Goal: Task Accomplishment & Management: Manage account settings

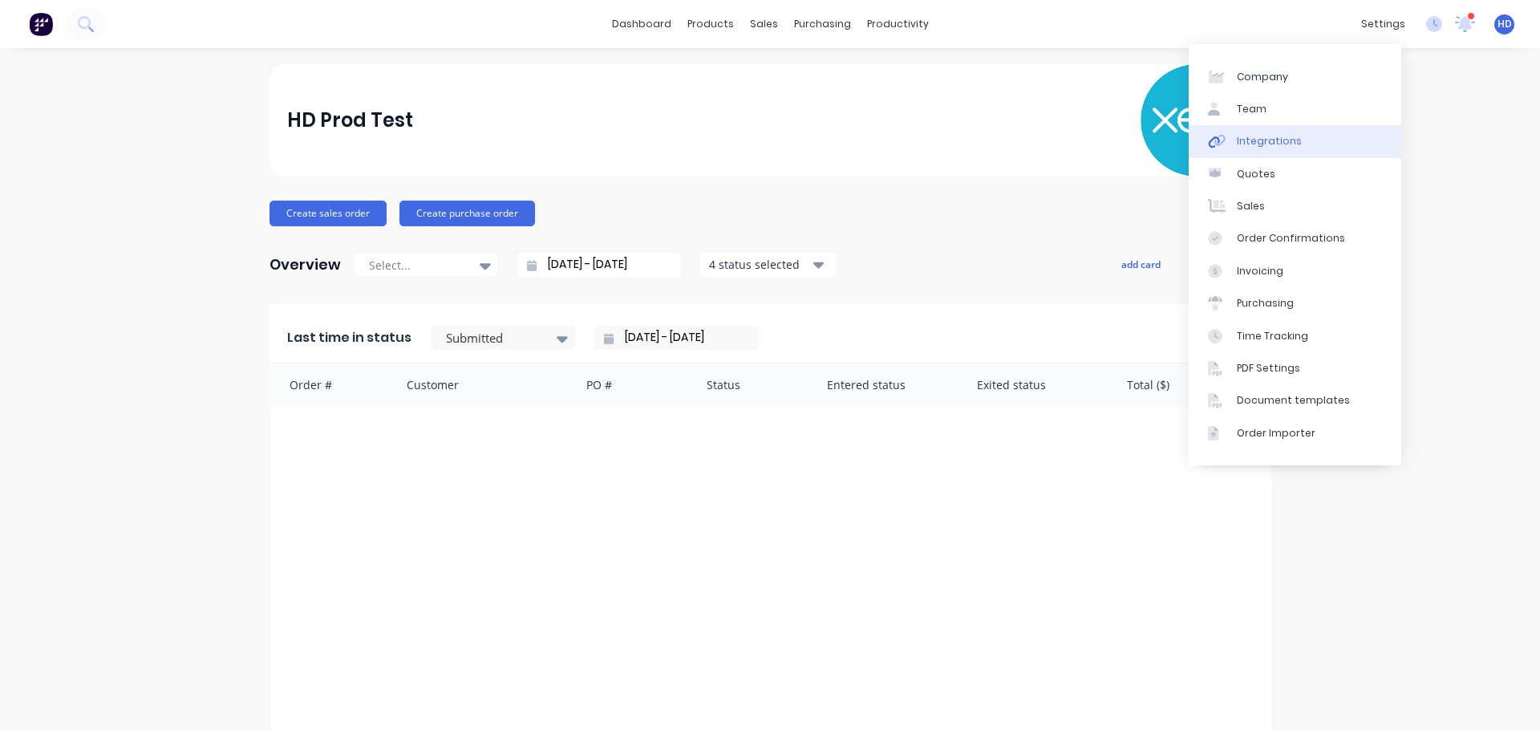
click at [1304, 146] on link "Integrations" at bounding box center [1295, 141] width 213 height 32
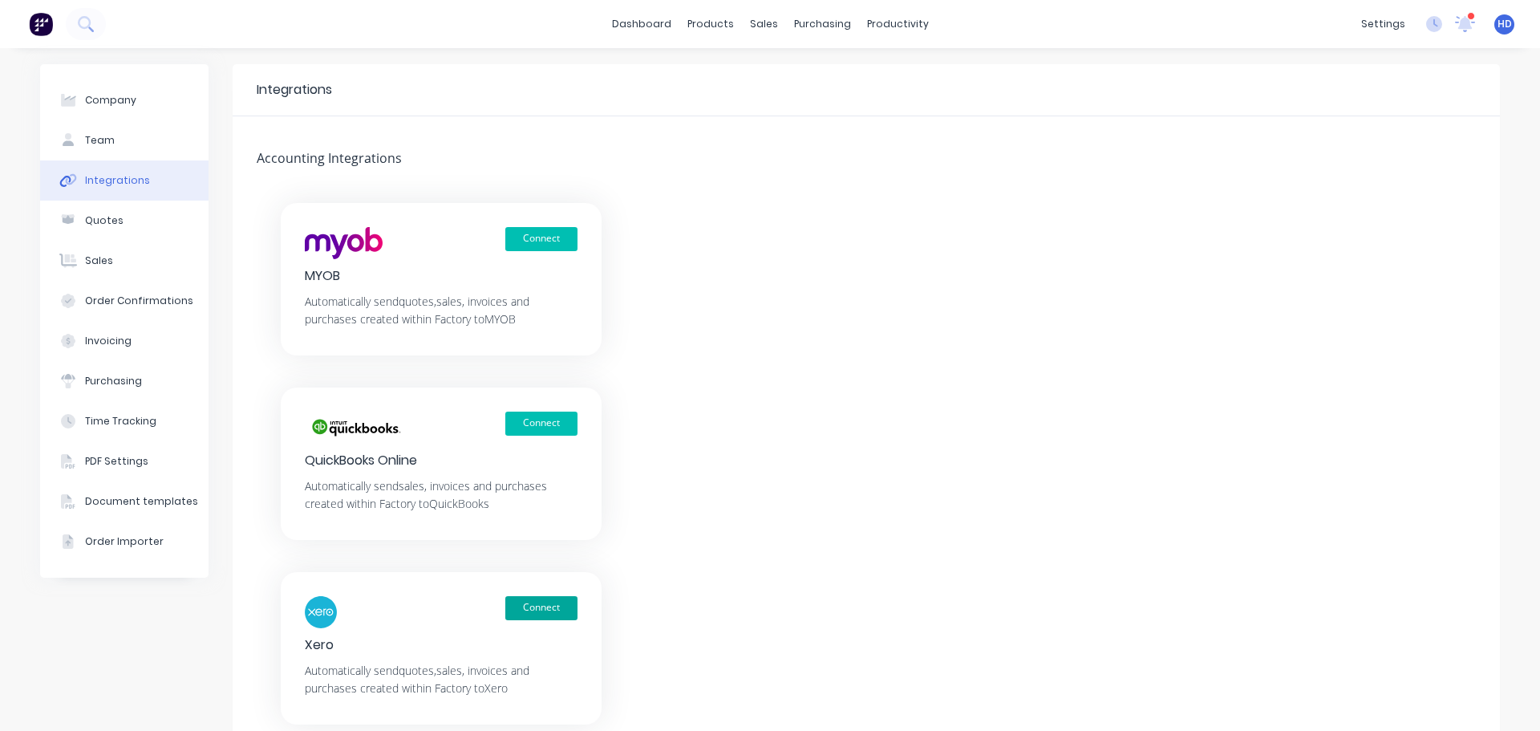
click at [564, 602] on button "Connect" at bounding box center [541, 608] width 72 height 24
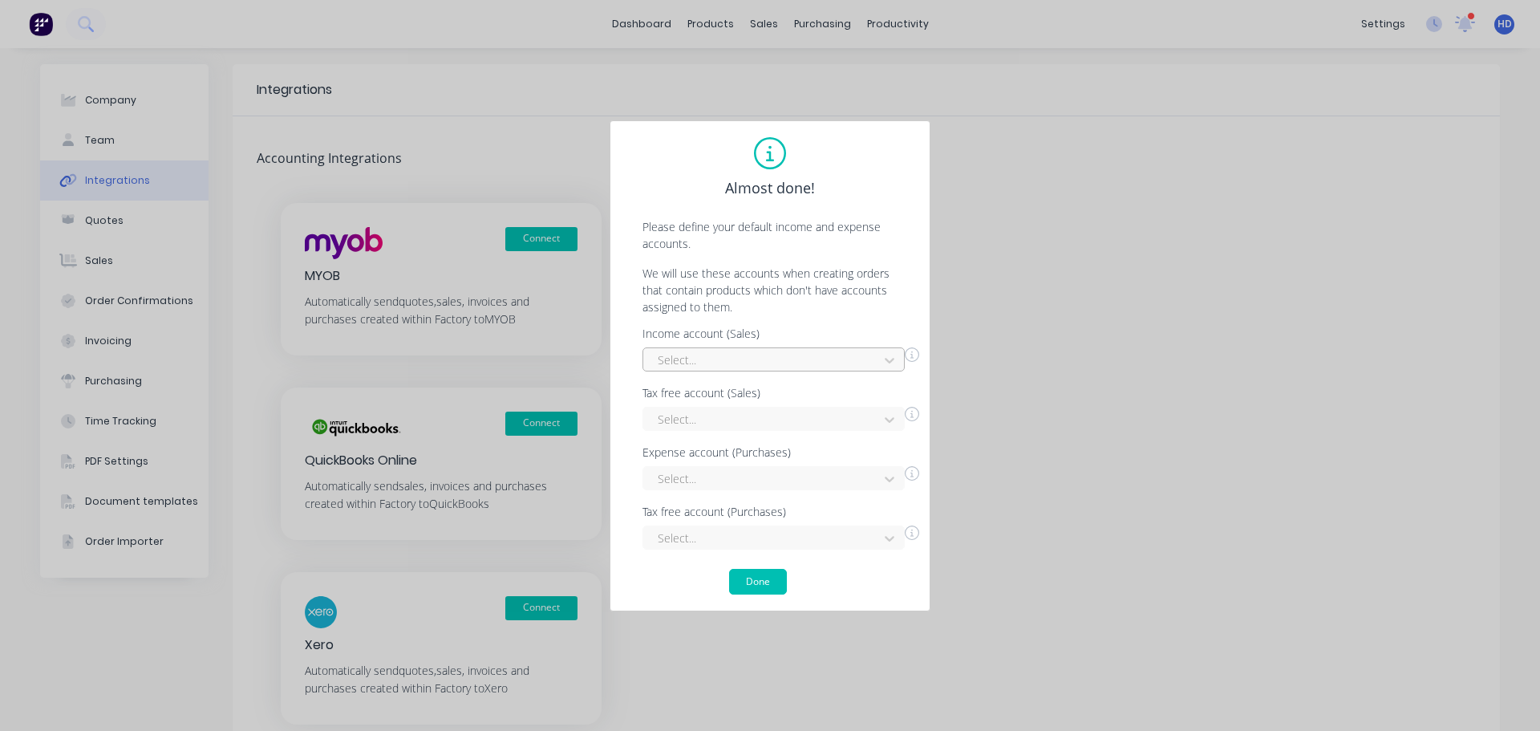
click at [705, 356] on div at bounding box center [763, 360] width 214 height 20
click at [689, 396] on div "Interest Income" at bounding box center [774, 396] width 262 height 30
click at [710, 420] on div at bounding box center [763, 419] width 214 height 20
click at [680, 452] on div "Interest Income" at bounding box center [774, 455] width 262 height 30
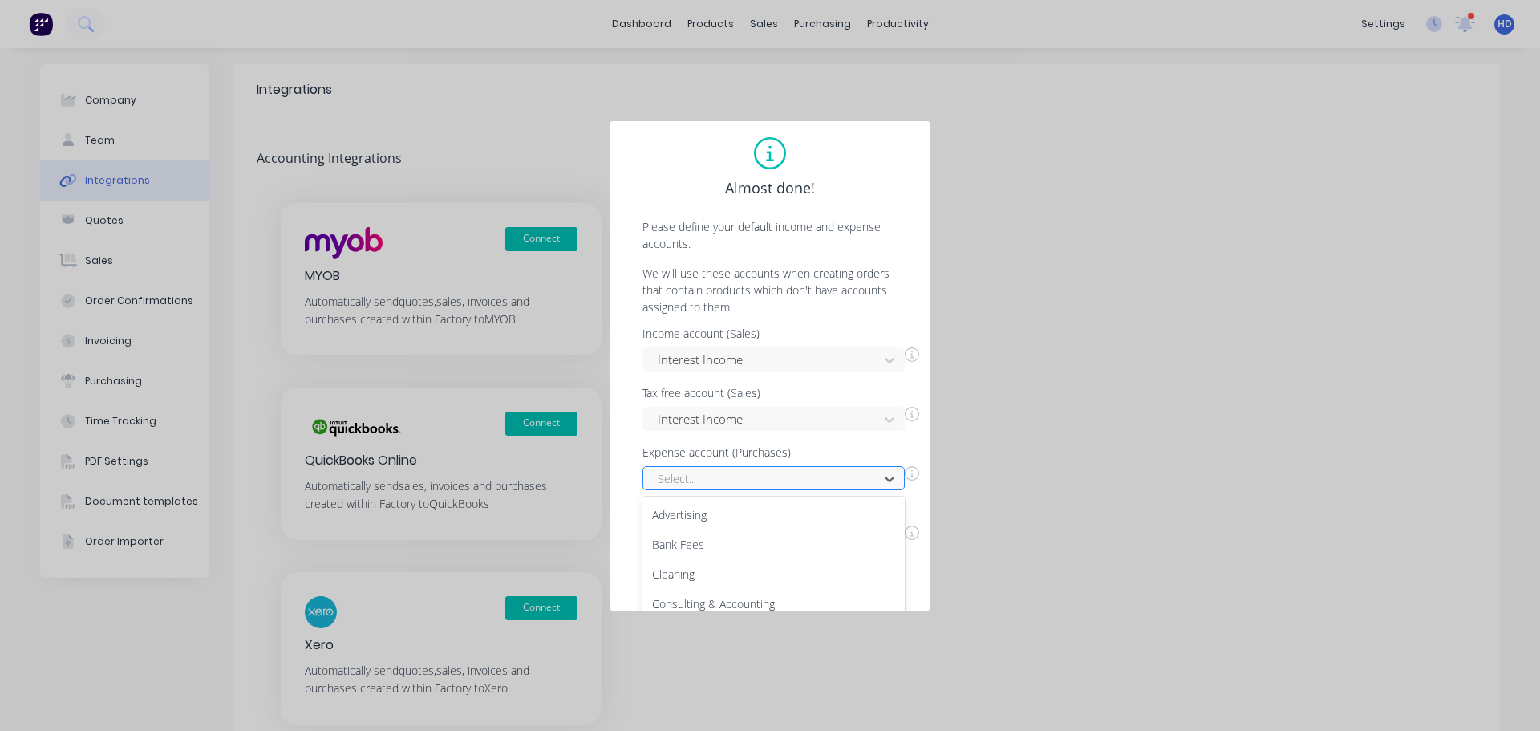
click at [675, 485] on div "27 results available. Use Up and Down to choose options, press Enter to select …" at bounding box center [774, 478] width 262 height 24
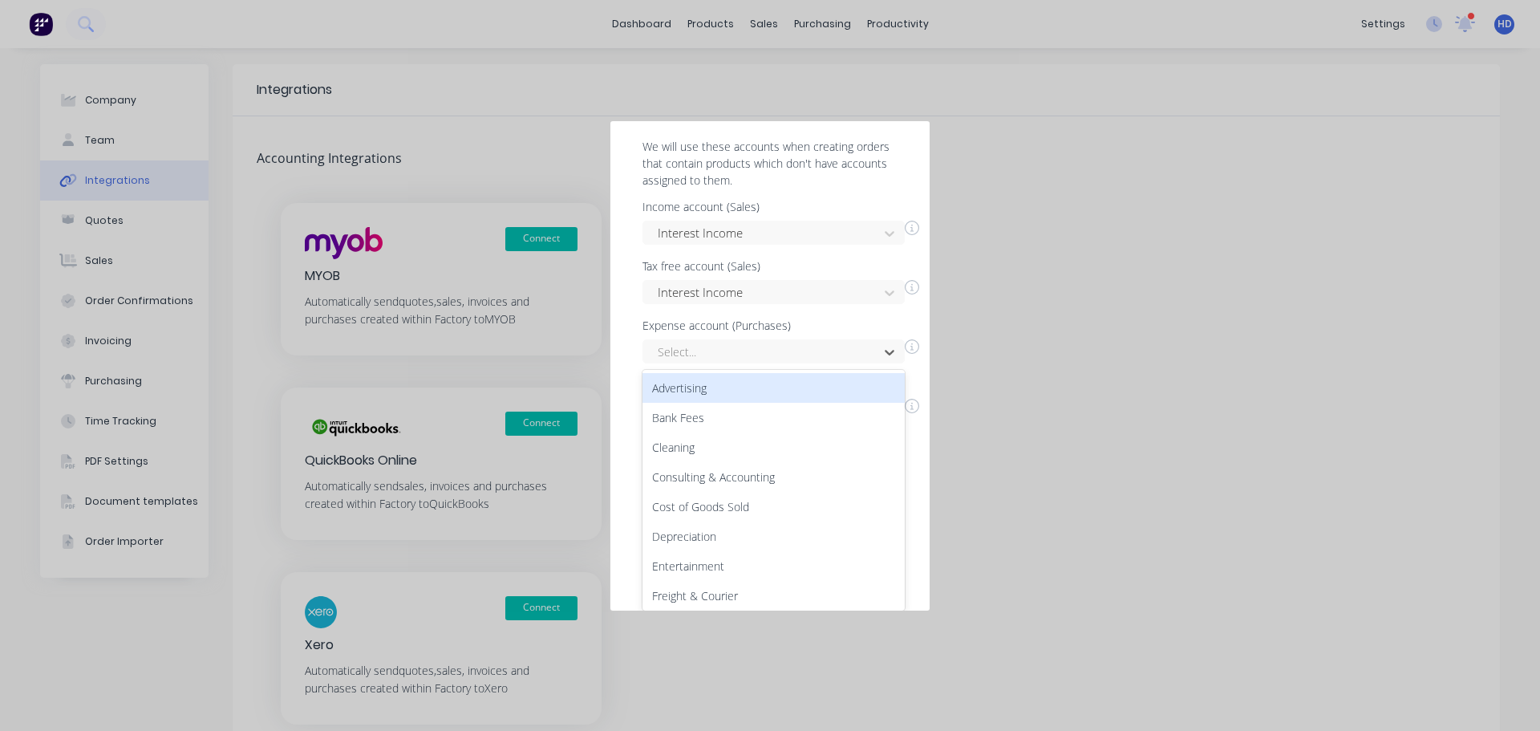
click at [739, 395] on div "Advertising" at bounding box center [774, 388] width 262 height 30
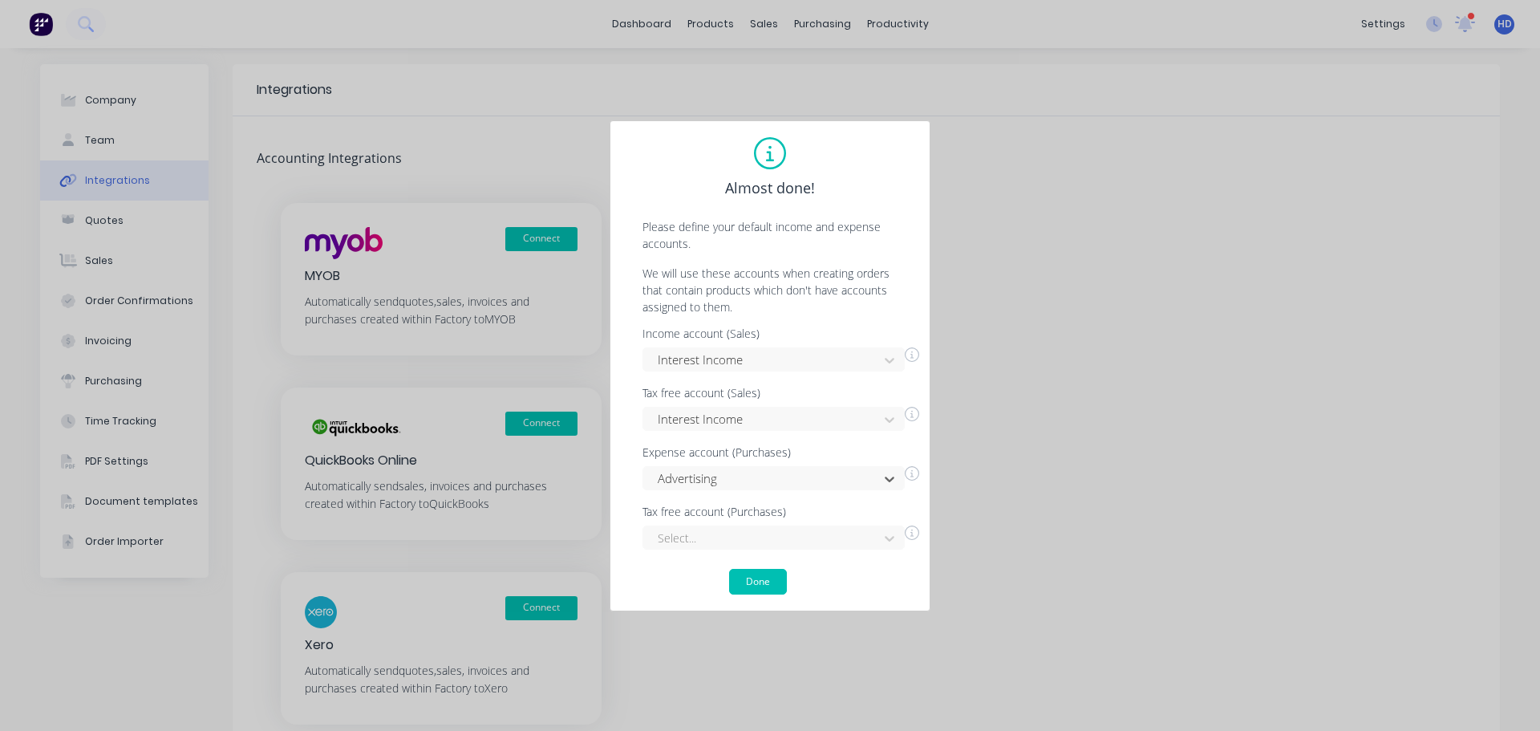
scroll to position [0, 0]
click at [716, 538] on div "Select..." at bounding box center [774, 537] width 262 height 24
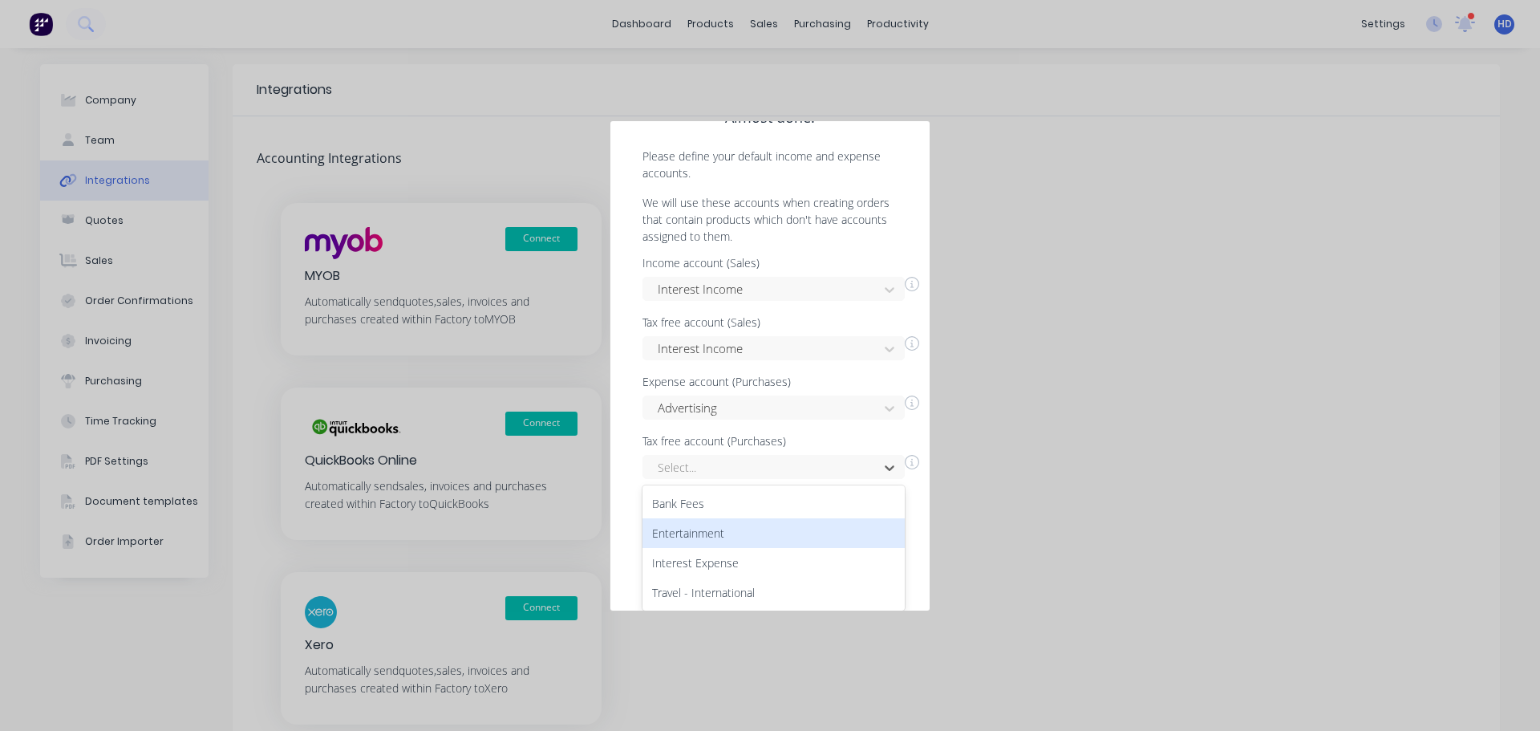
click at [719, 518] on div "Entertainment" at bounding box center [774, 533] width 262 height 30
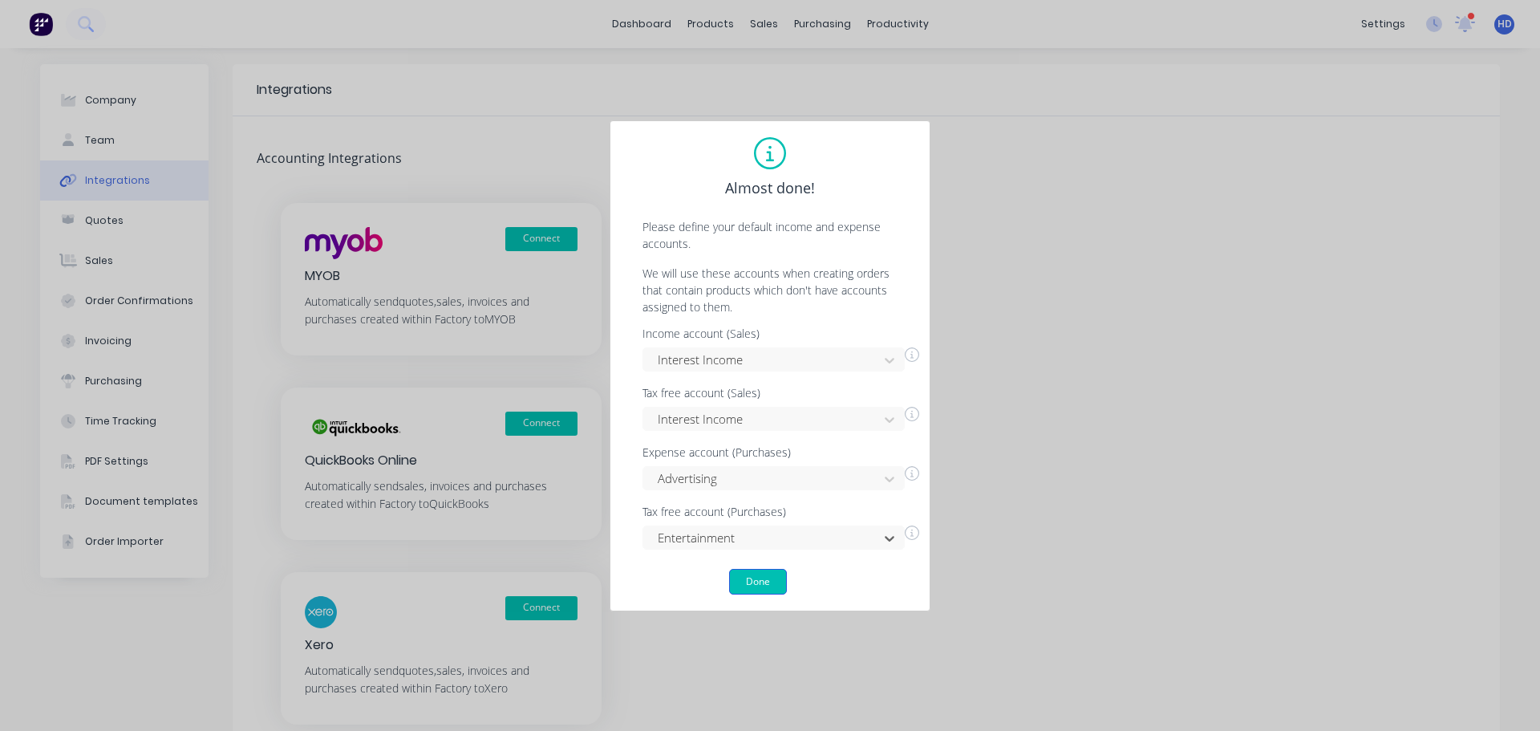
click at [747, 578] on button "Done" at bounding box center [758, 582] width 58 height 26
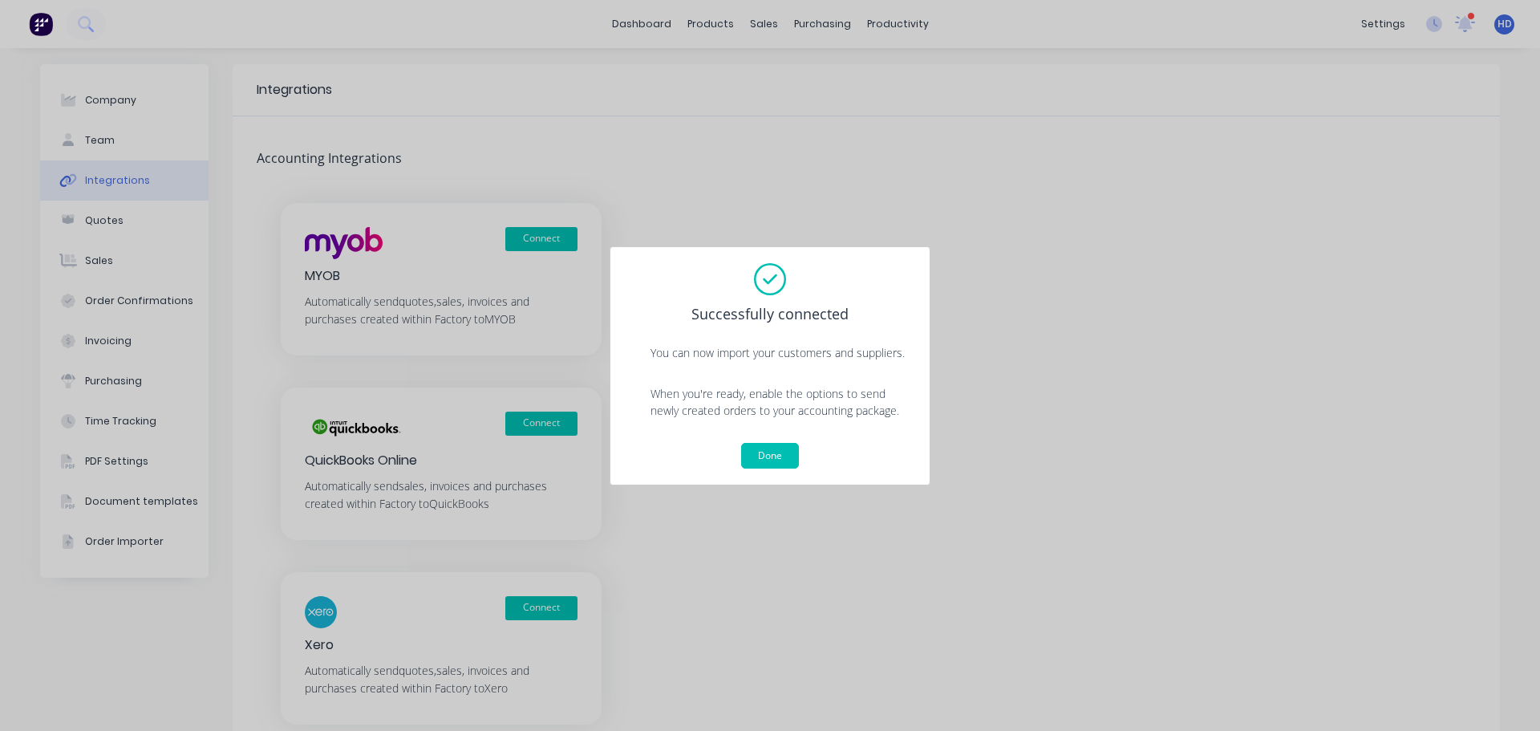
click at [779, 440] on div "Successfully connected You can now import your customers and suppliers. When yo…" at bounding box center [770, 365] width 287 height 205
click at [777, 450] on button "Done" at bounding box center [770, 456] width 58 height 26
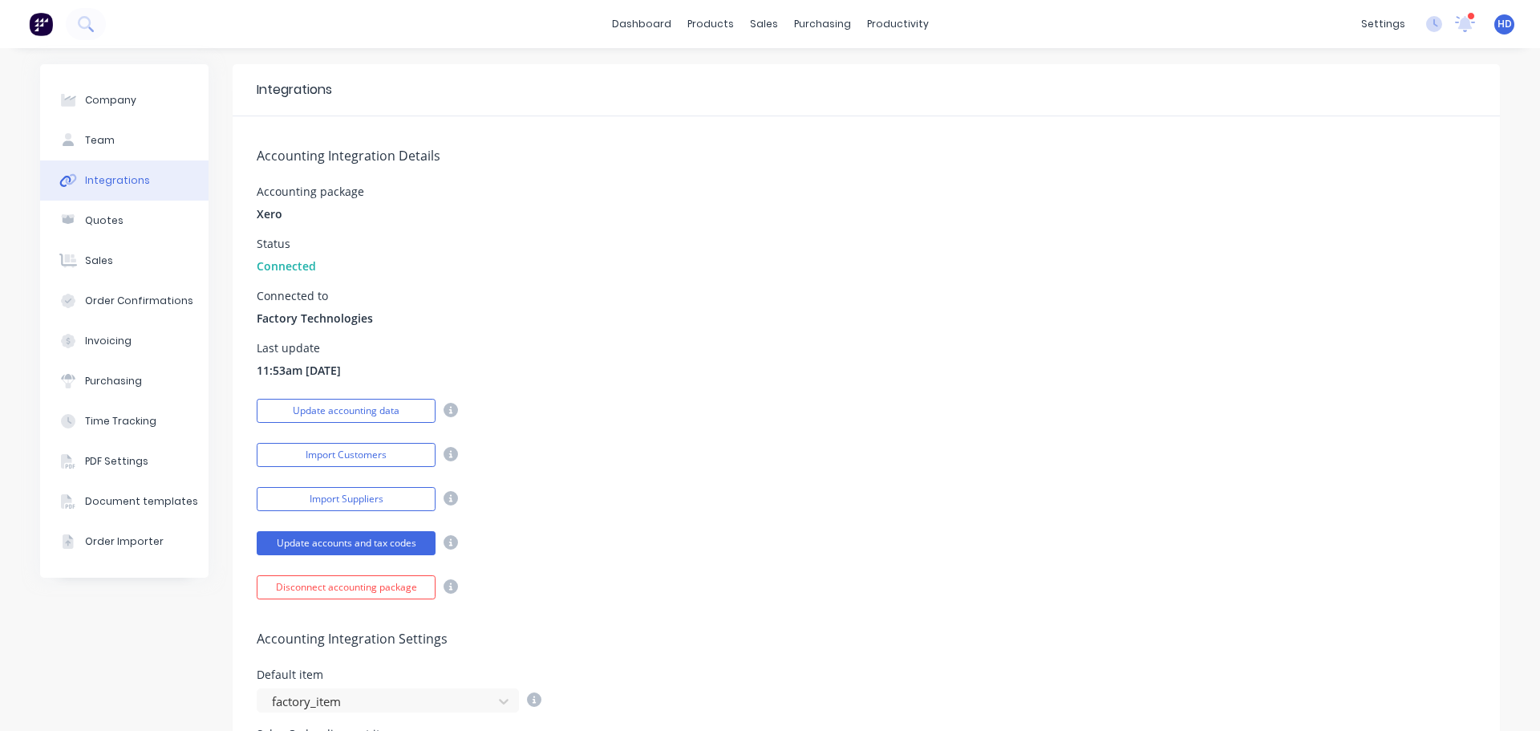
click at [897, 456] on div "Import Customers" at bounding box center [866, 453] width 1219 height 28
click at [345, 579] on button "Disconnect accounting package" at bounding box center [346, 587] width 179 height 24
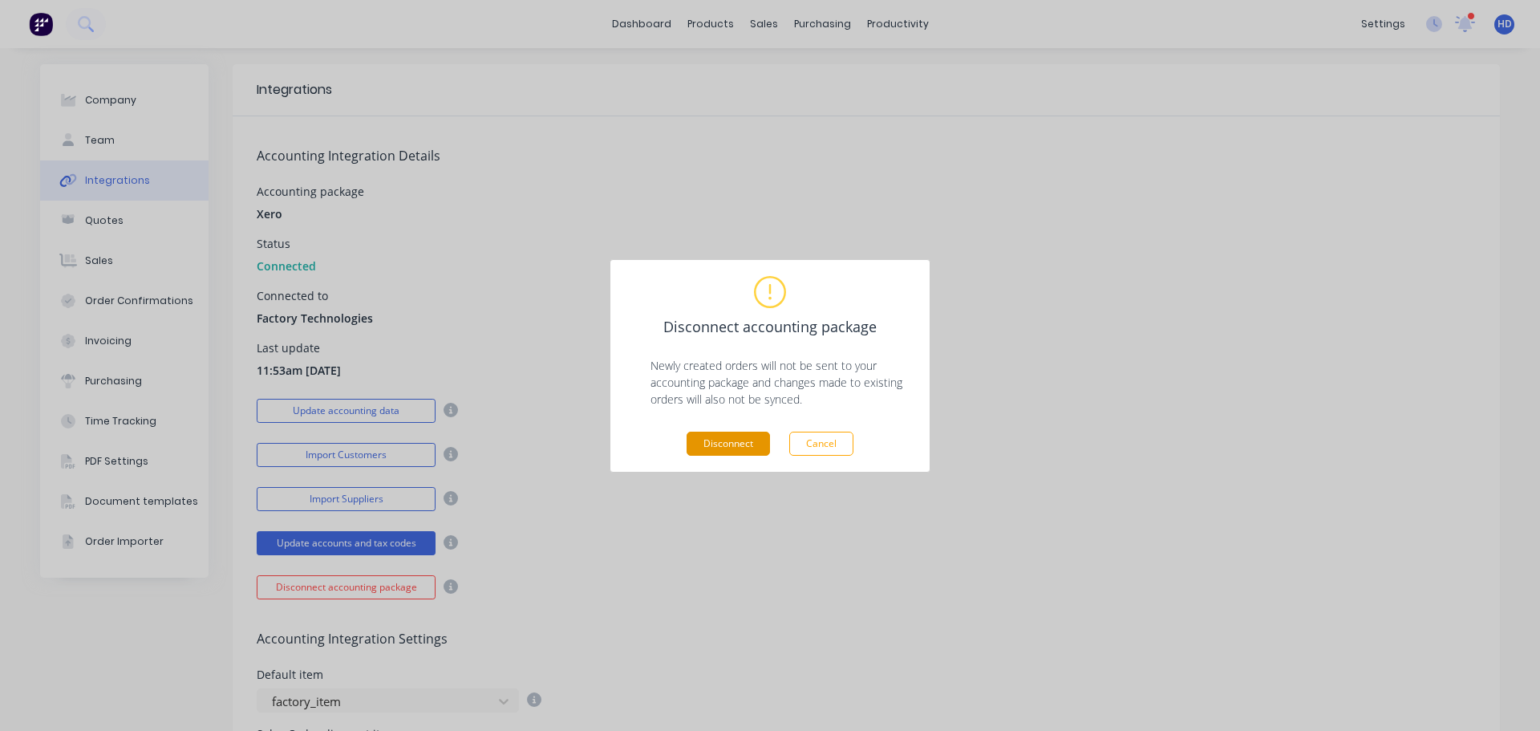
click at [724, 440] on button "Disconnect" at bounding box center [728, 444] width 83 height 24
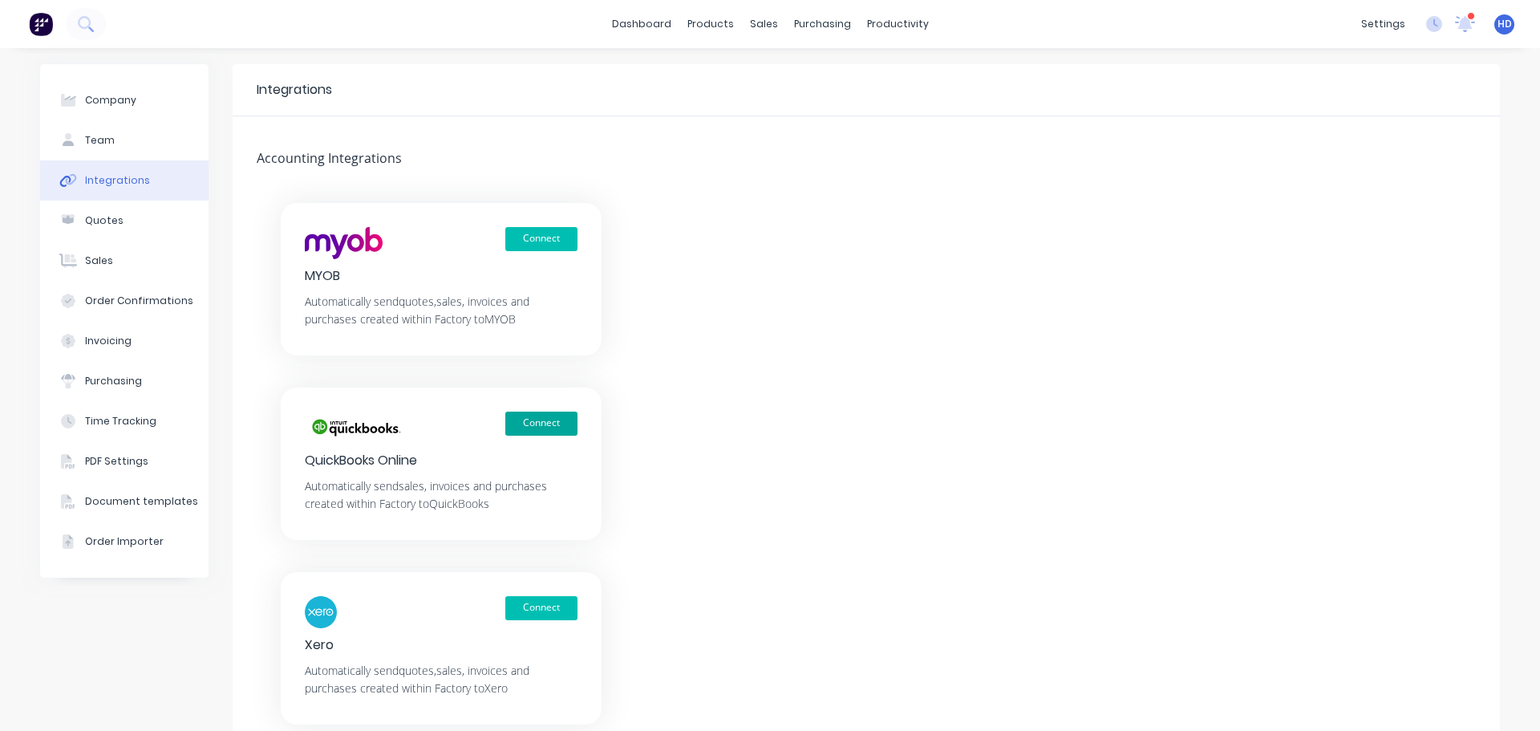
click at [548, 420] on button "Connect" at bounding box center [541, 424] width 72 height 24
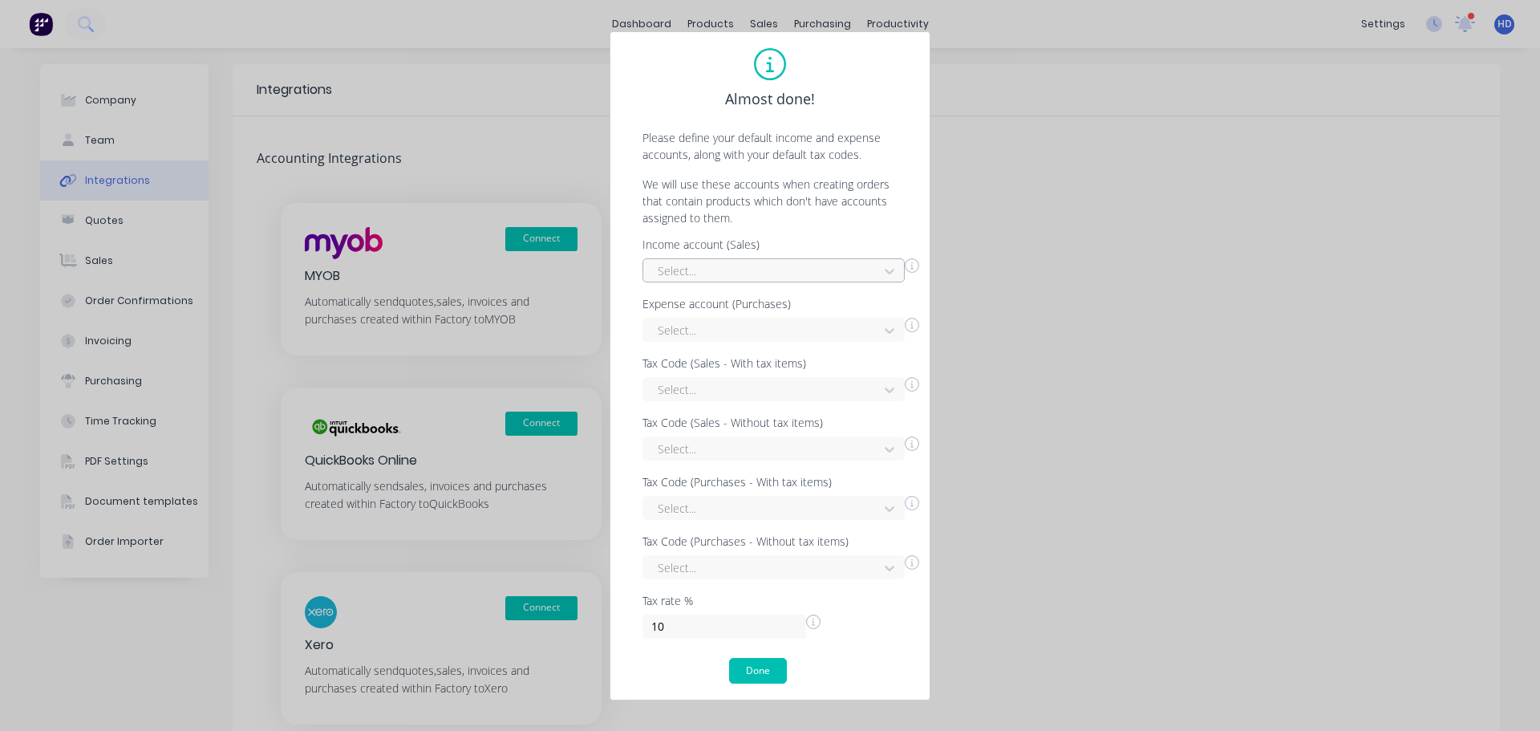
click at [804, 262] on div at bounding box center [763, 271] width 214 height 20
click at [731, 310] on div "Billable Expense Income" at bounding box center [774, 307] width 262 height 30
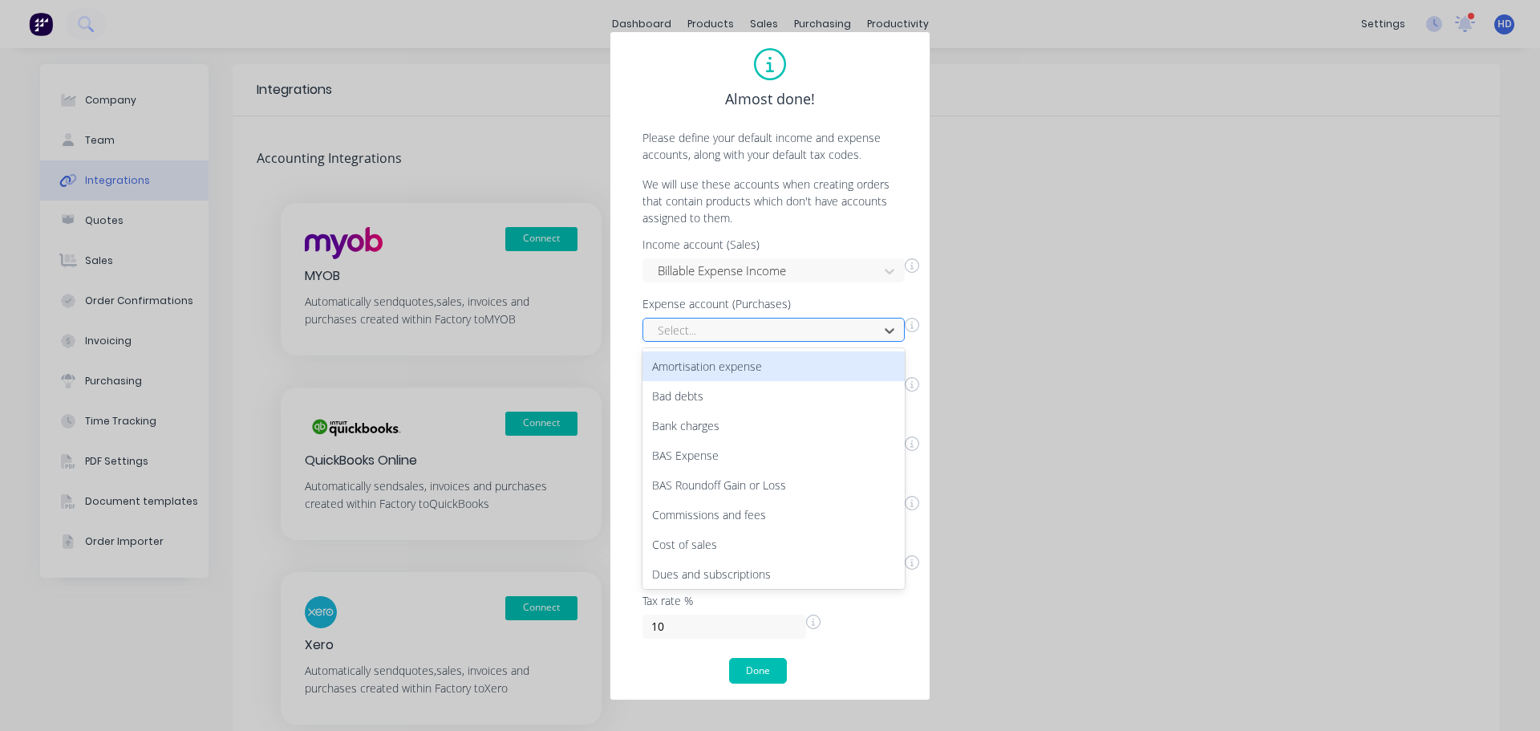
click at [704, 331] on div at bounding box center [763, 330] width 214 height 20
click at [696, 376] on div "Amortisation expense" at bounding box center [774, 366] width 262 height 30
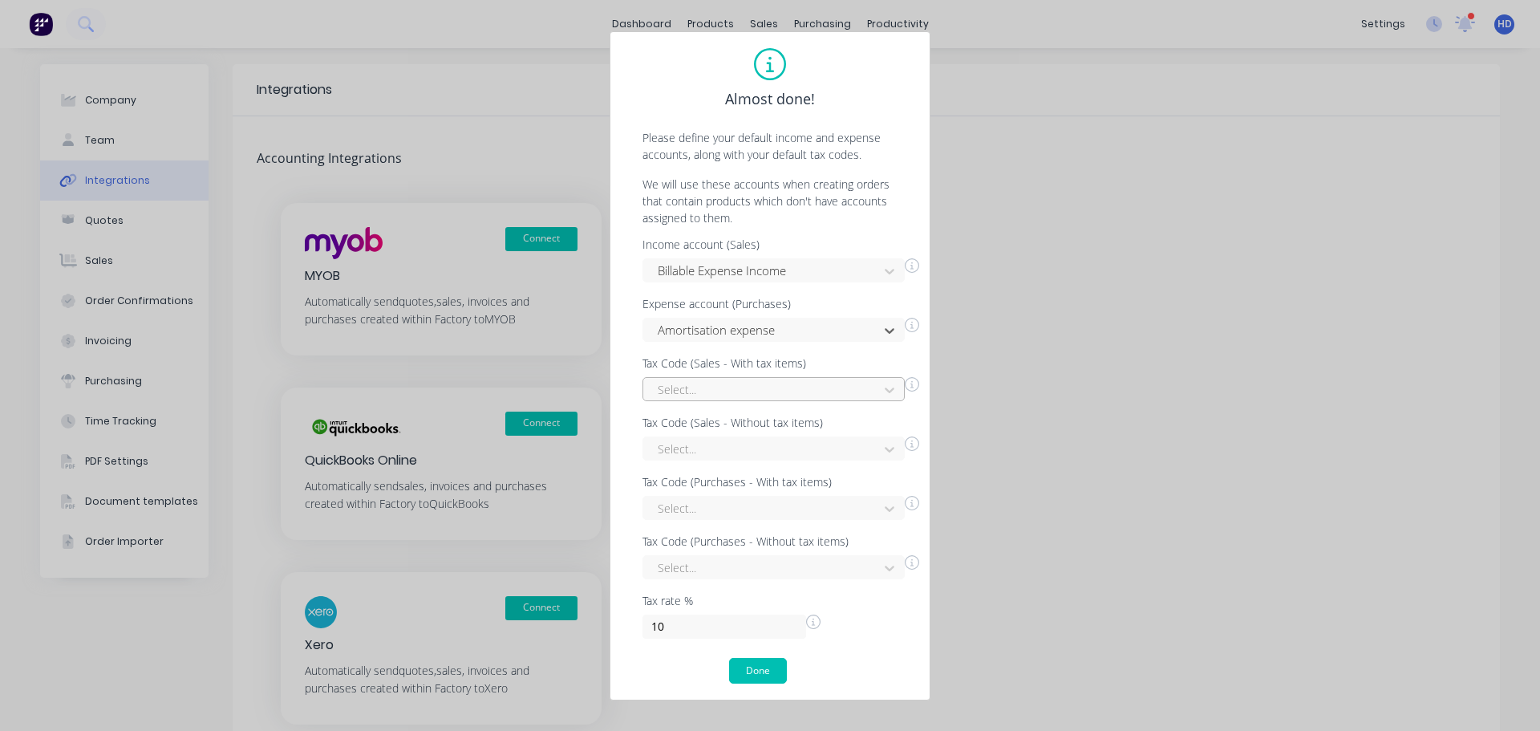
click at [691, 394] on div at bounding box center [763, 389] width 214 height 20
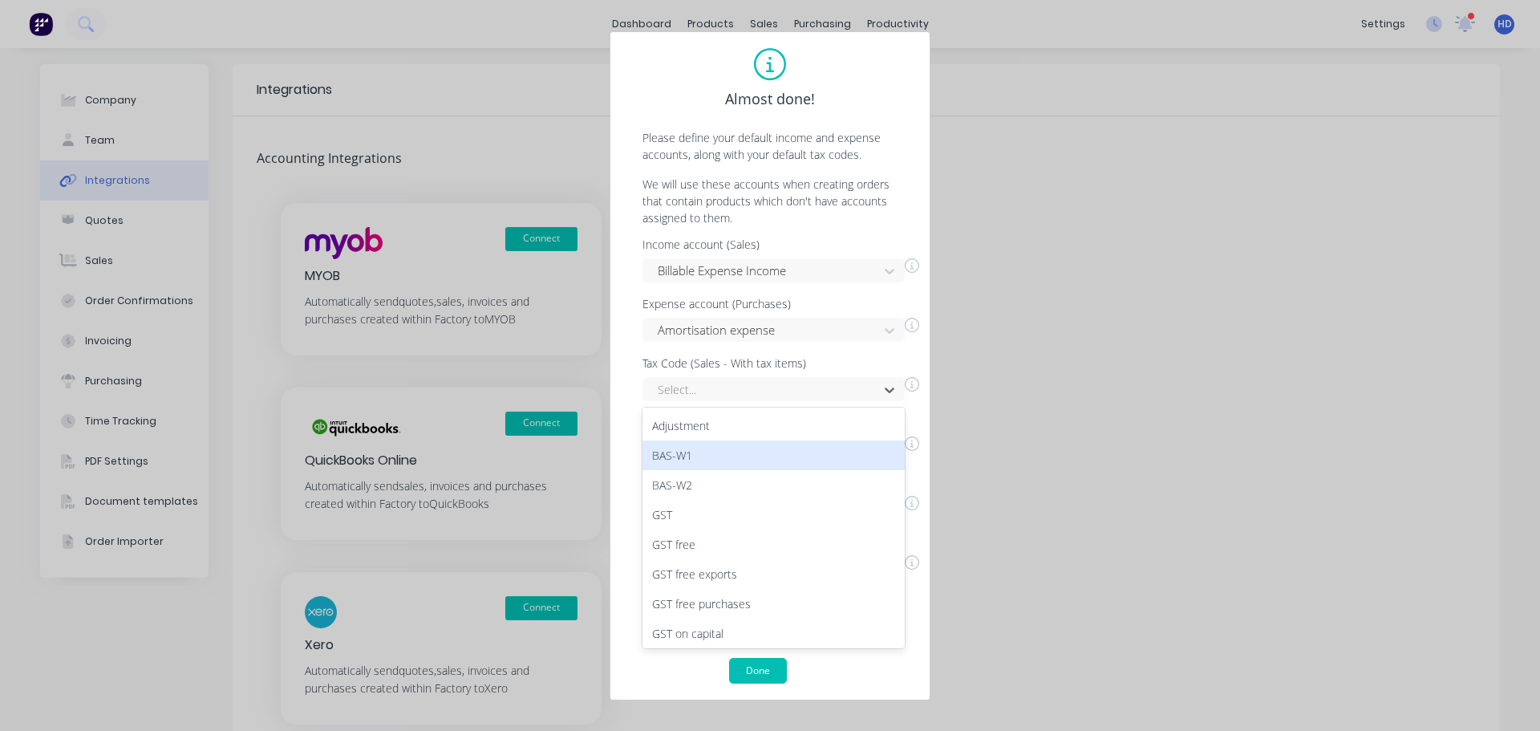
click at [682, 461] on div "BAS-W1" at bounding box center [774, 455] width 262 height 30
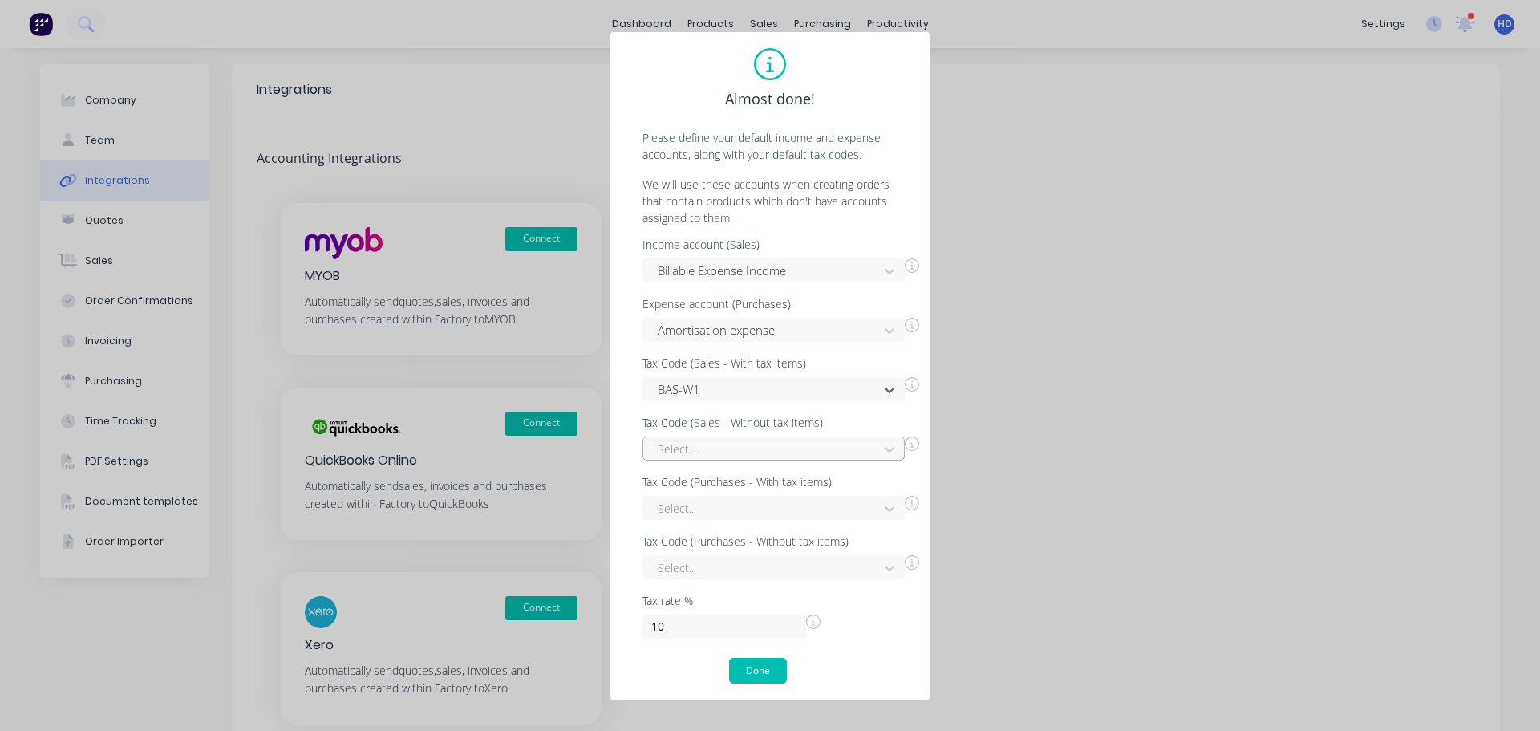
click at [731, 437] on div "Select..." at bounding box center [763, 449] width 224 height 24
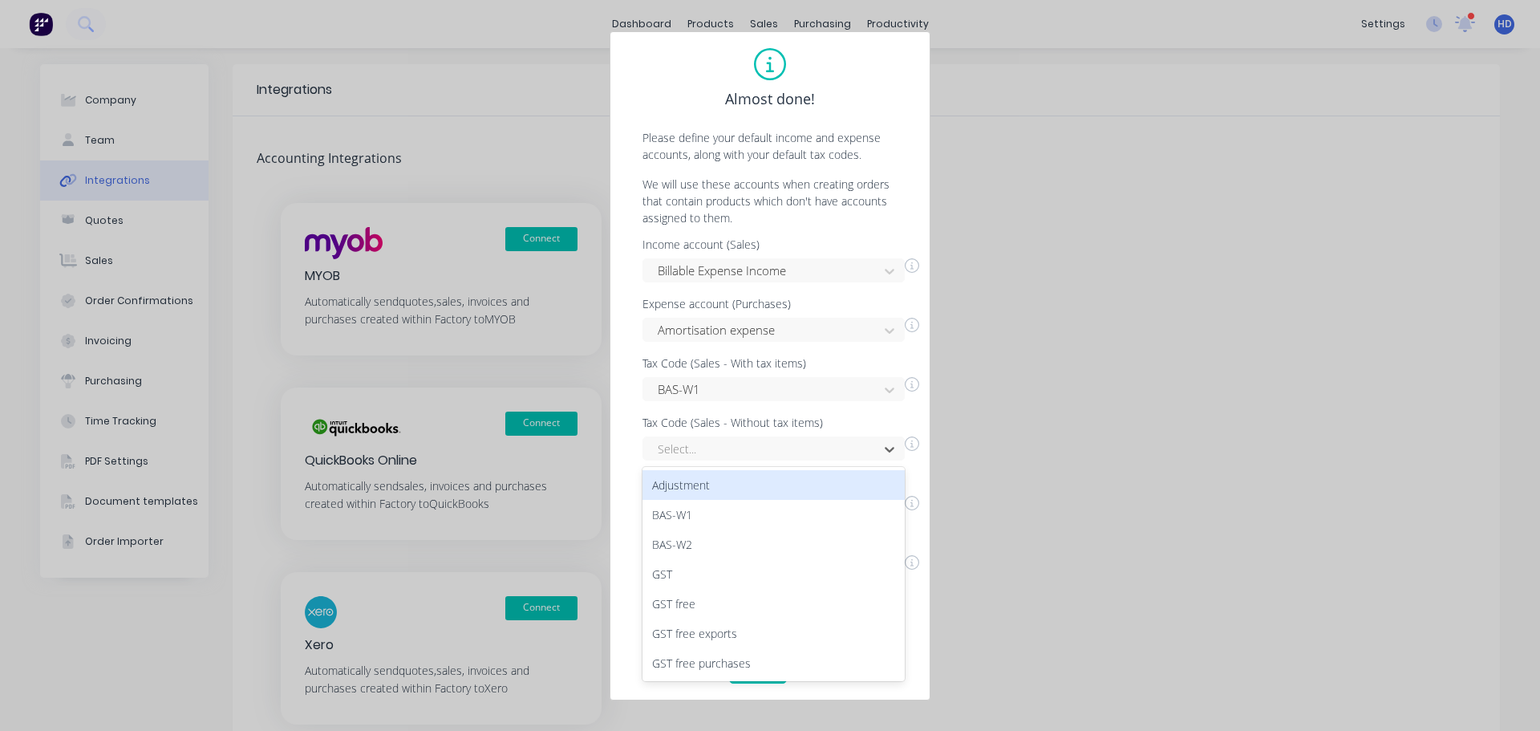
click at [703, 497] on div "Adjustment" at bounding box center [774, 485] width 262 height 30
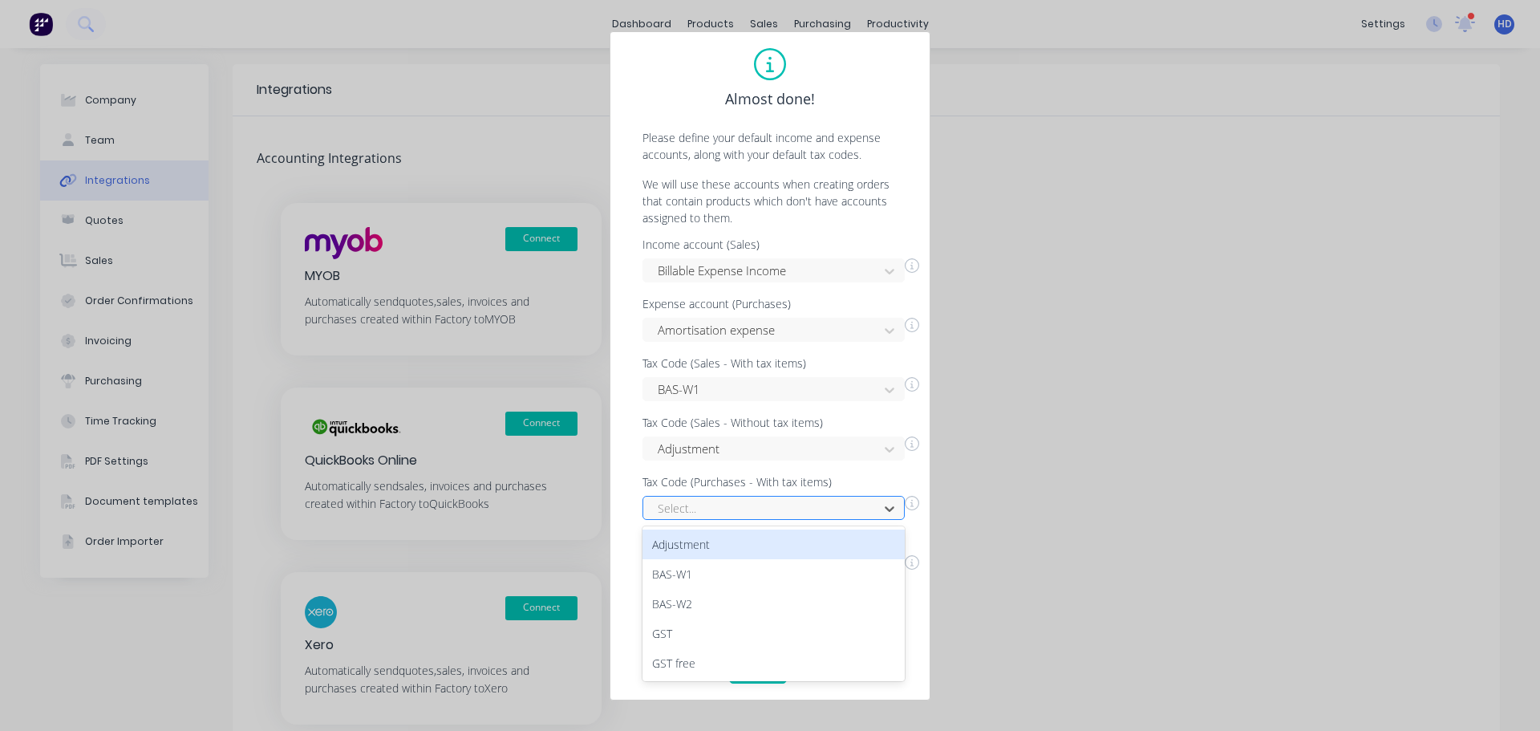
click at [719, 509] on div at bounding box center [763, 508] width 214 height 20
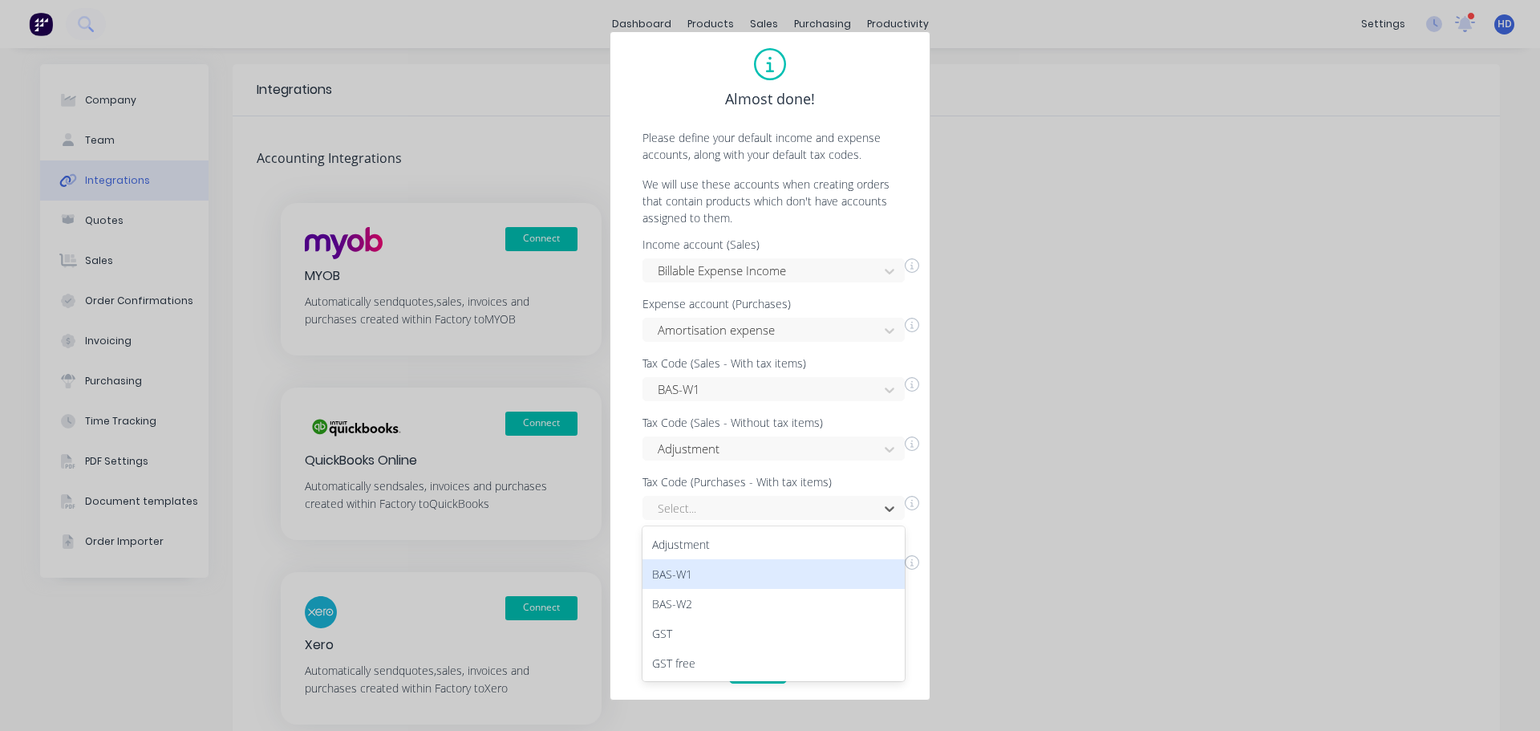
click at [716, 577] on div "BAS-W1" at bounding box center [774, 574] width 262 height 30
click at [764, 572] on div "Select..." at bounding box center [774, 567] width 262 height 24
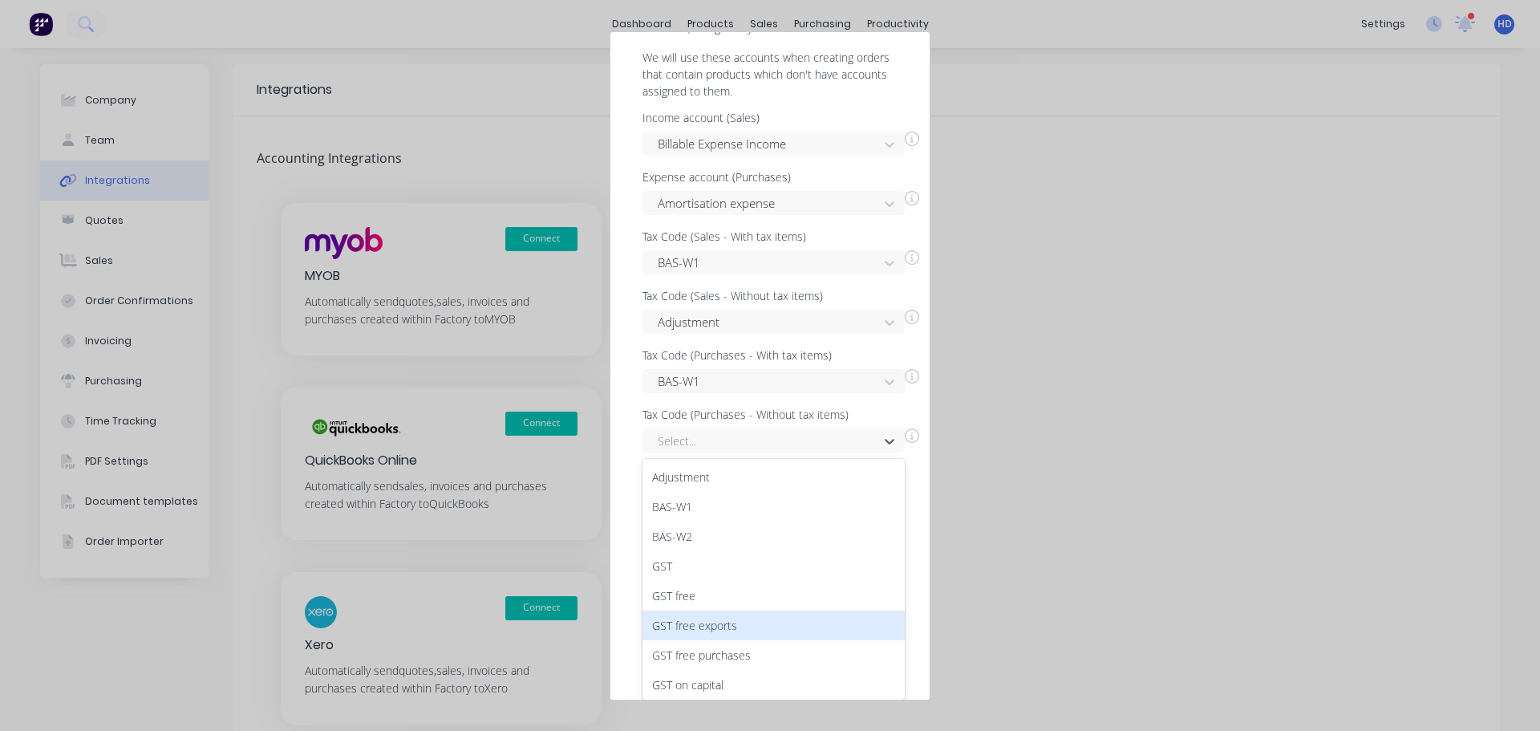
click at [736, 611] on div "GST free exports" at bounding box center [774, 626] width 262 height 30
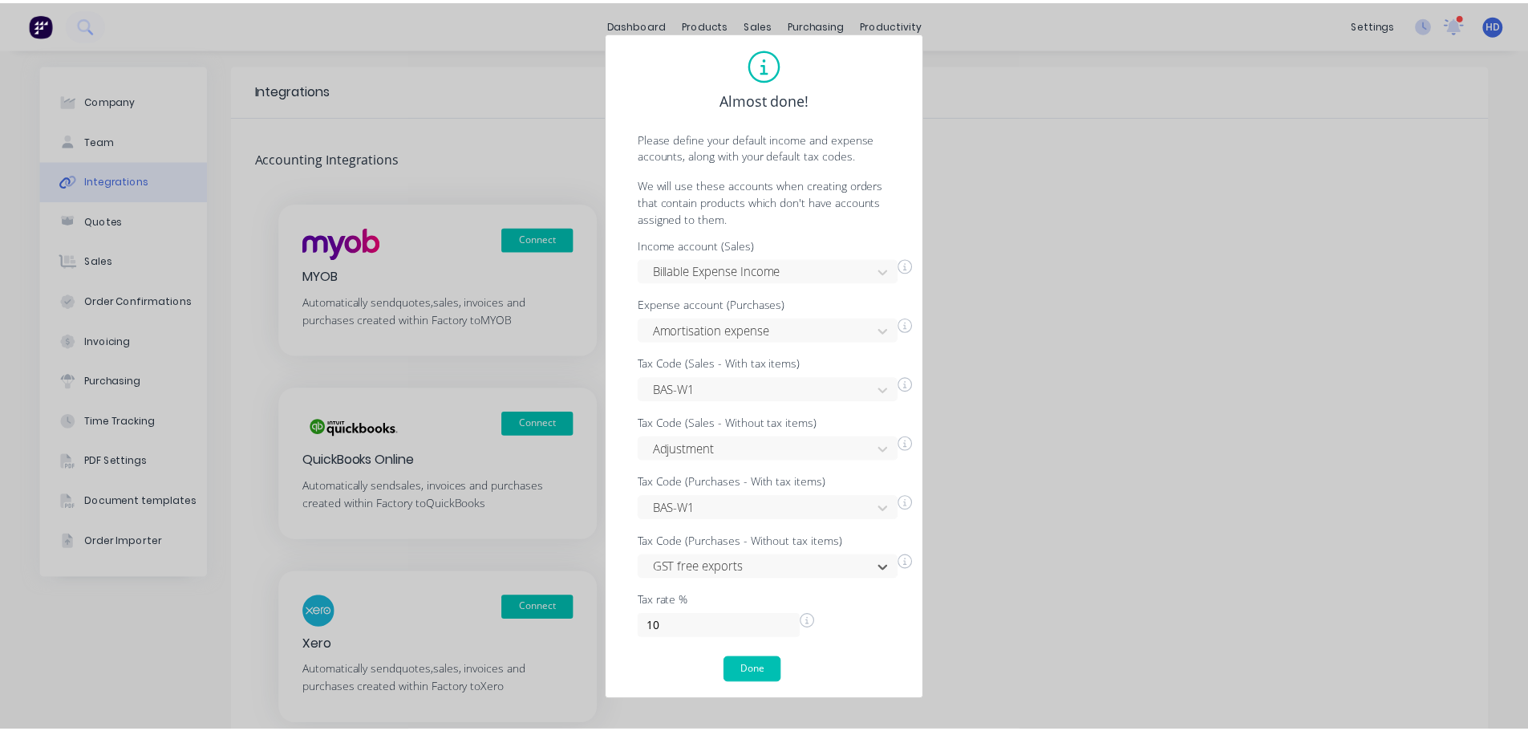
scroll to position [0, 0]
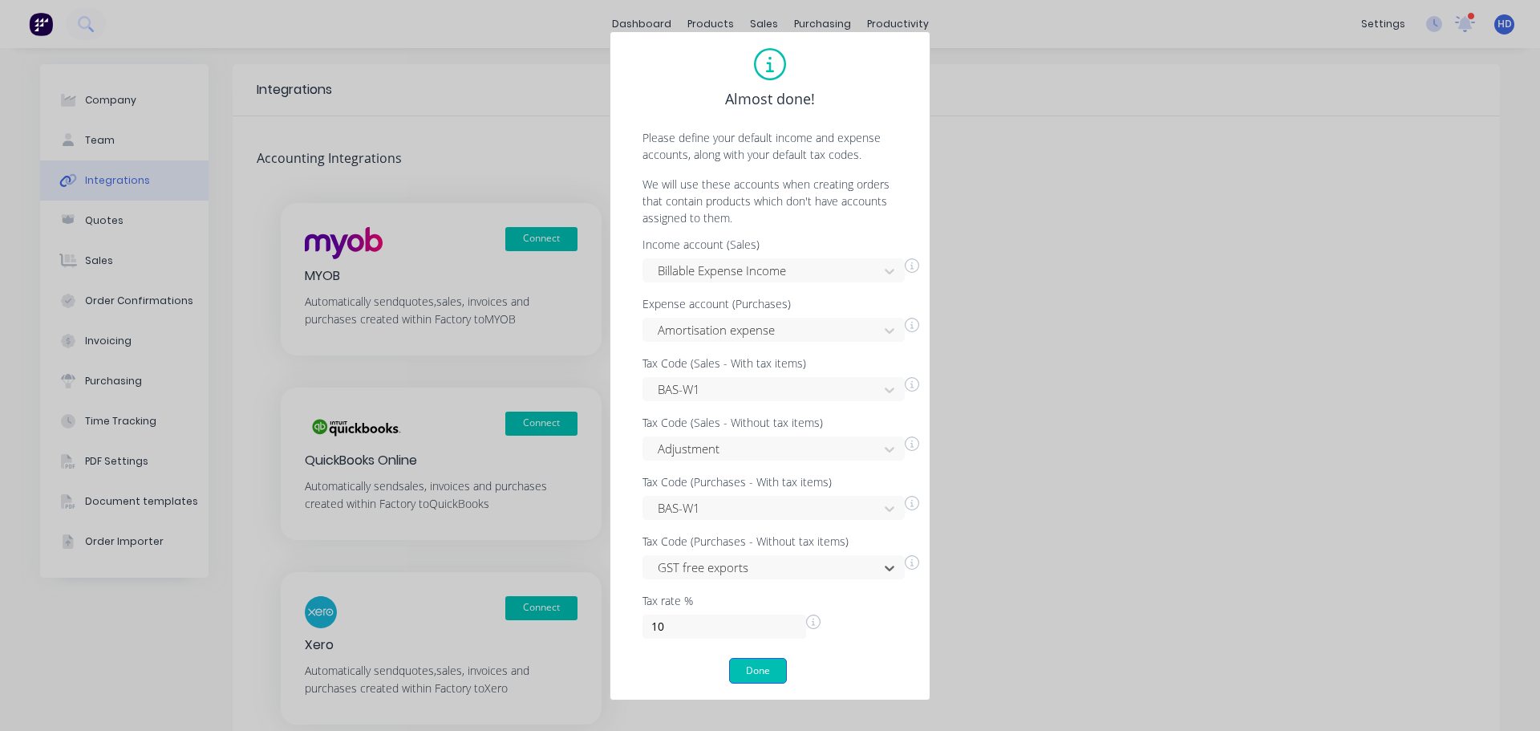
click at [756, 671] on button "Done" at bounding box center [758, 671] width 58 height 26
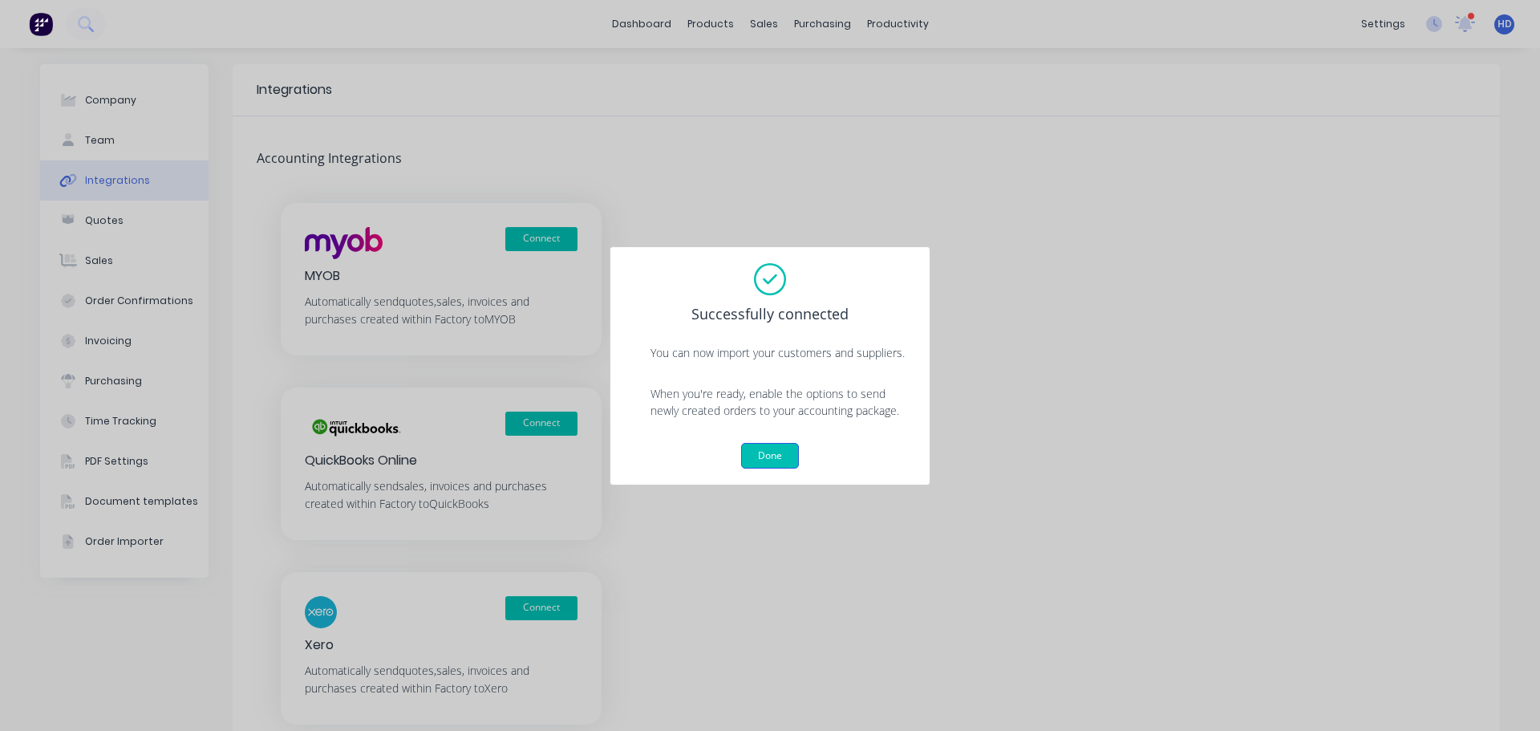
click at [772, 455] on button "Done" at bounding box center [770, 456] width 58 height 26
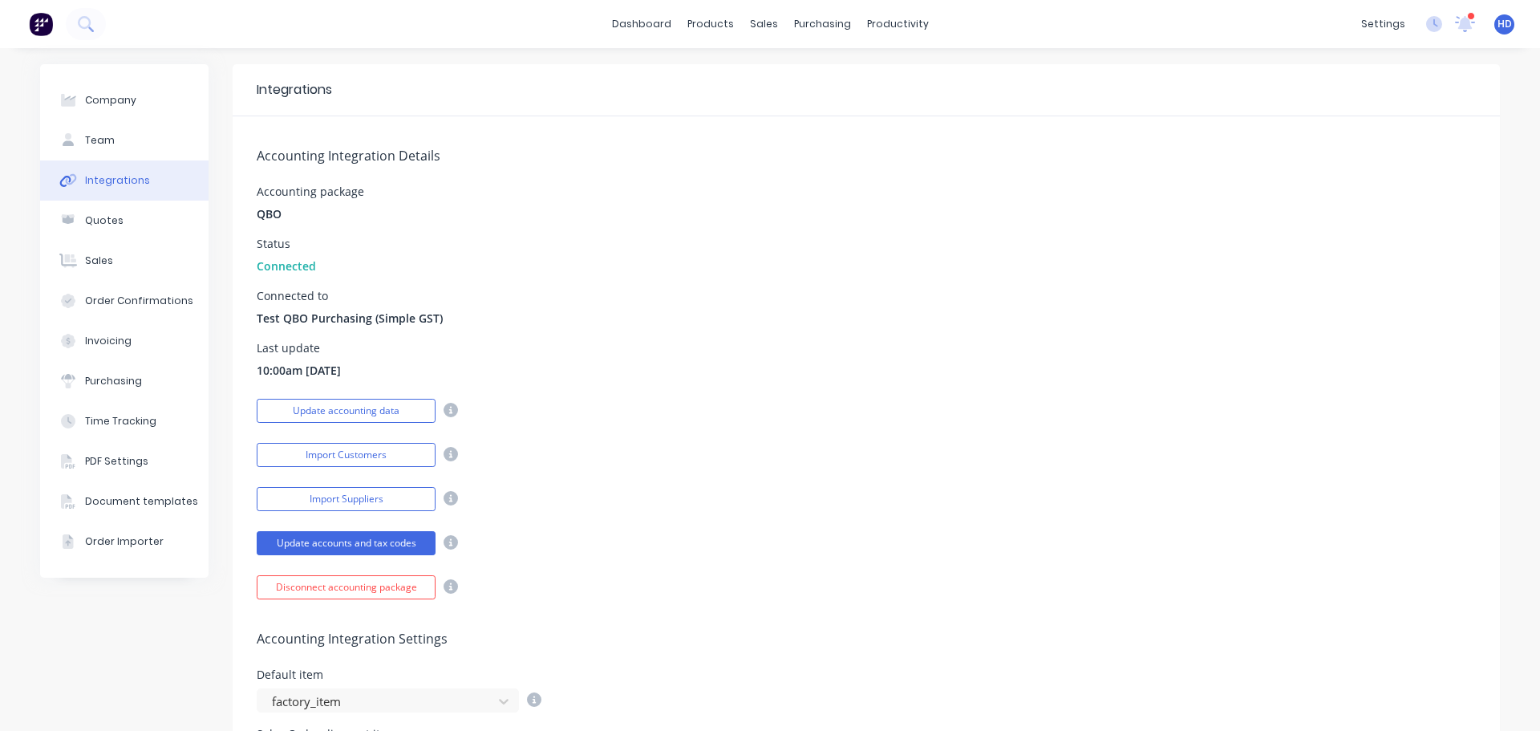
drag, startPoint x: 1400, startPoint y: 323, endPoint x: 1266, endPoint y: 327, distance: 134.1
click at [1400, 323] on div "Connected to Test QBO Purchasing (Simple GST)" at bounding box center [866, 308] width 1219 height 36
drag, startPoint x: 363, startPoint y: 363, endPoint x: 232, endPoint y: 363, distance: 131.6
click at [233, 363] on div "Accounting Integration Details Accounting package QBO Status Connected Connecte…" at bounding box center [867, 357] width 1268 height 483
click at [682, 340] on div "Accounting Integration Details Accounting package QBO Status Connected Connecte…" at bounding box center [867, 357] width 1268 height 483
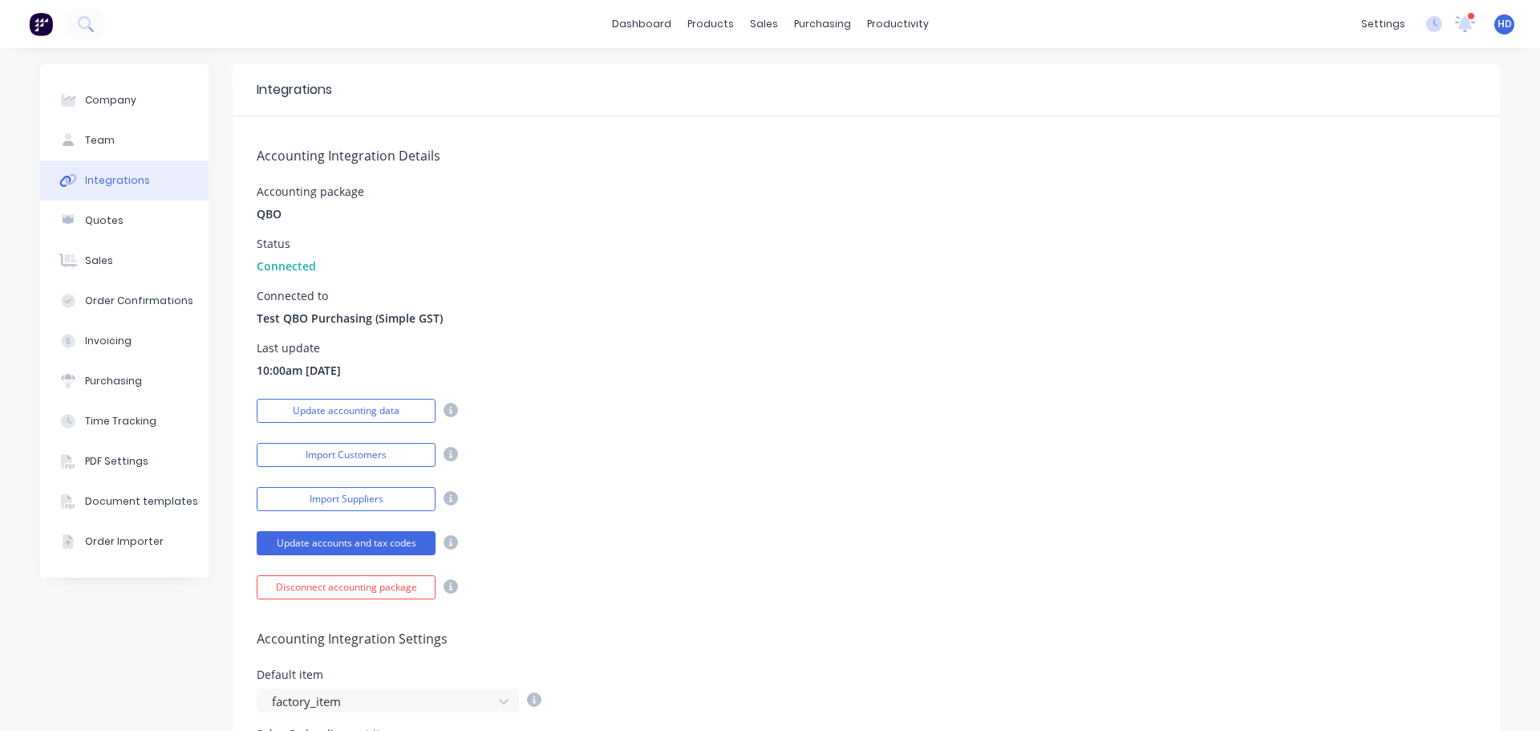
click at [148, 605] on div "Company Team Integrations Quotes Sales Order Confirmations Invoicing Purchasing…" at bounding box center [124, 655] width 168 height 1183
drag, startPoint x: 377, startPoint y: 369, endPoint x: 215, endPoint y: 369, distance: 162.1
click at [215, 369] on div "Company Team Integrations Quotes Sales Order Confirmations Invoicing Purchasing…" at bounding box center [770, 655] width 1460 height 1183
drag, startPoint x: 420, startPoint y: 367, endPoint x: 401, endPoint y: 368, distance: 18.5
click at [420, 366] on div "Last update 10:00am 01/01/00" at bounding box center [866, 361] width 1219 height 36
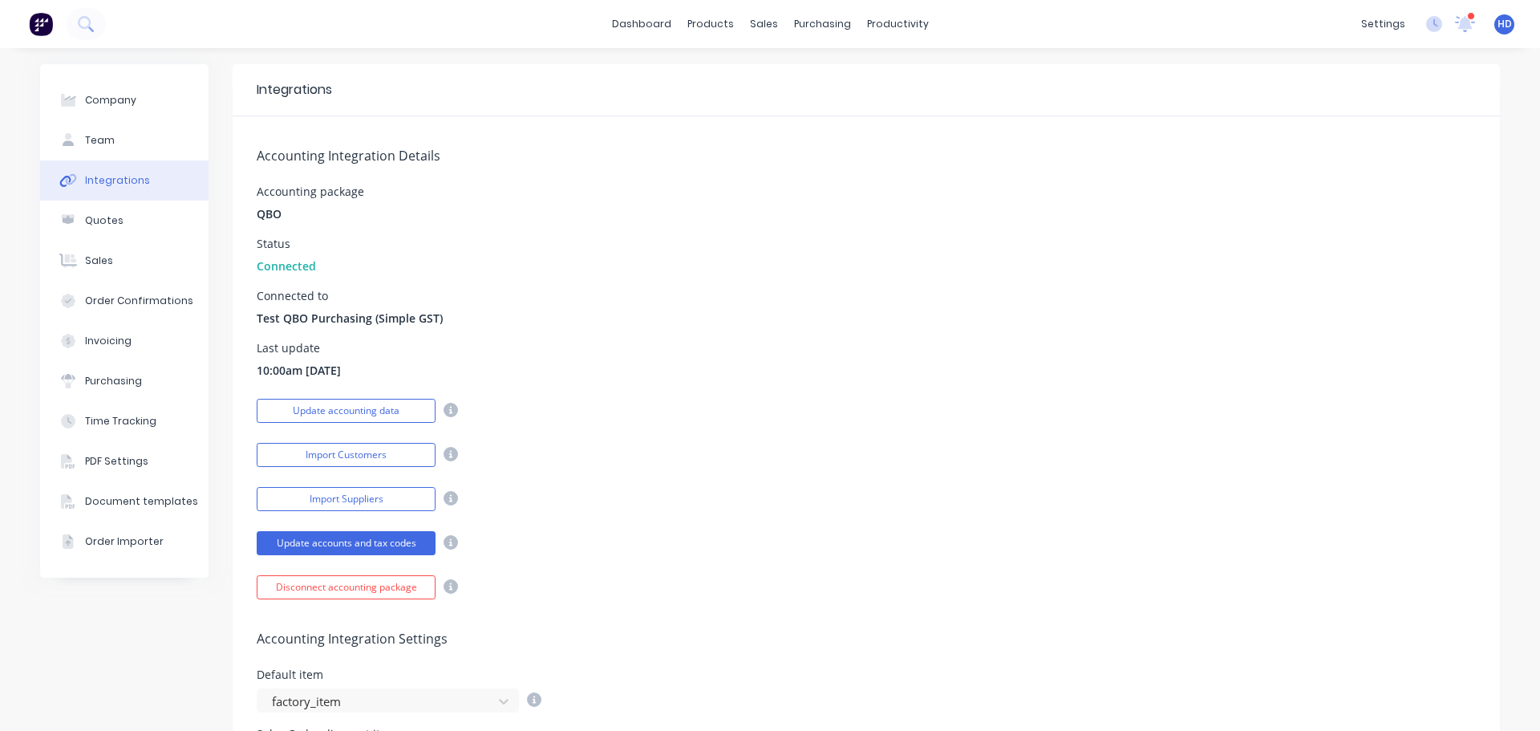
click at [383, 368] on div "Last update 10:00am 01/01/00" at bounding box center [866, 361] width 1219 height 36
drag, startPoint x: 359, startPoint y: 364, endPoint x: 229, endPoint y: 365, distance: 130.8
click at [233, 365] on div "Accounting Integration Details Accounting package QBO Status Connected Connecte…" at bounding box center [867, 357] width 1268 height 483
click at [359, 367] on div "Last update 10:00am 01/01/00" at bounding box center [866, 361] width 1219 height 36
drag, startPoint x: 351, startPoint y: 371, endPoint x: 253, endPoint y: 371, distance: 97.9
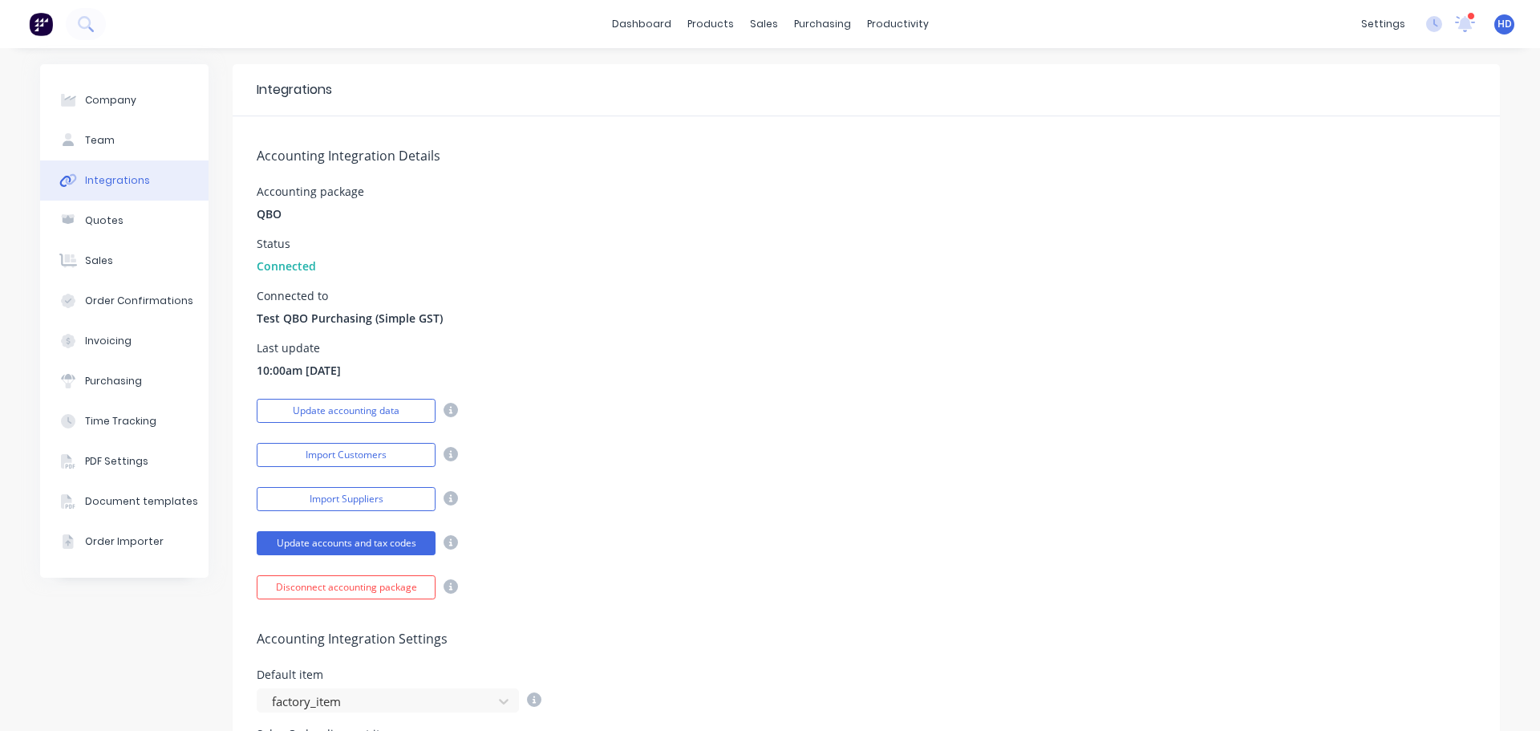
click at [257, 371] on div "Last update 10:00am 01/01/00" at bounding box center [866, 361] width 1219 height 36
click at [964, 257] on div "Status Connected" at bounding box center [866, 256] width 1219 height 36
click at [809, 108] on div "Customers" at bounding box center [814, 109] width 58 height 14
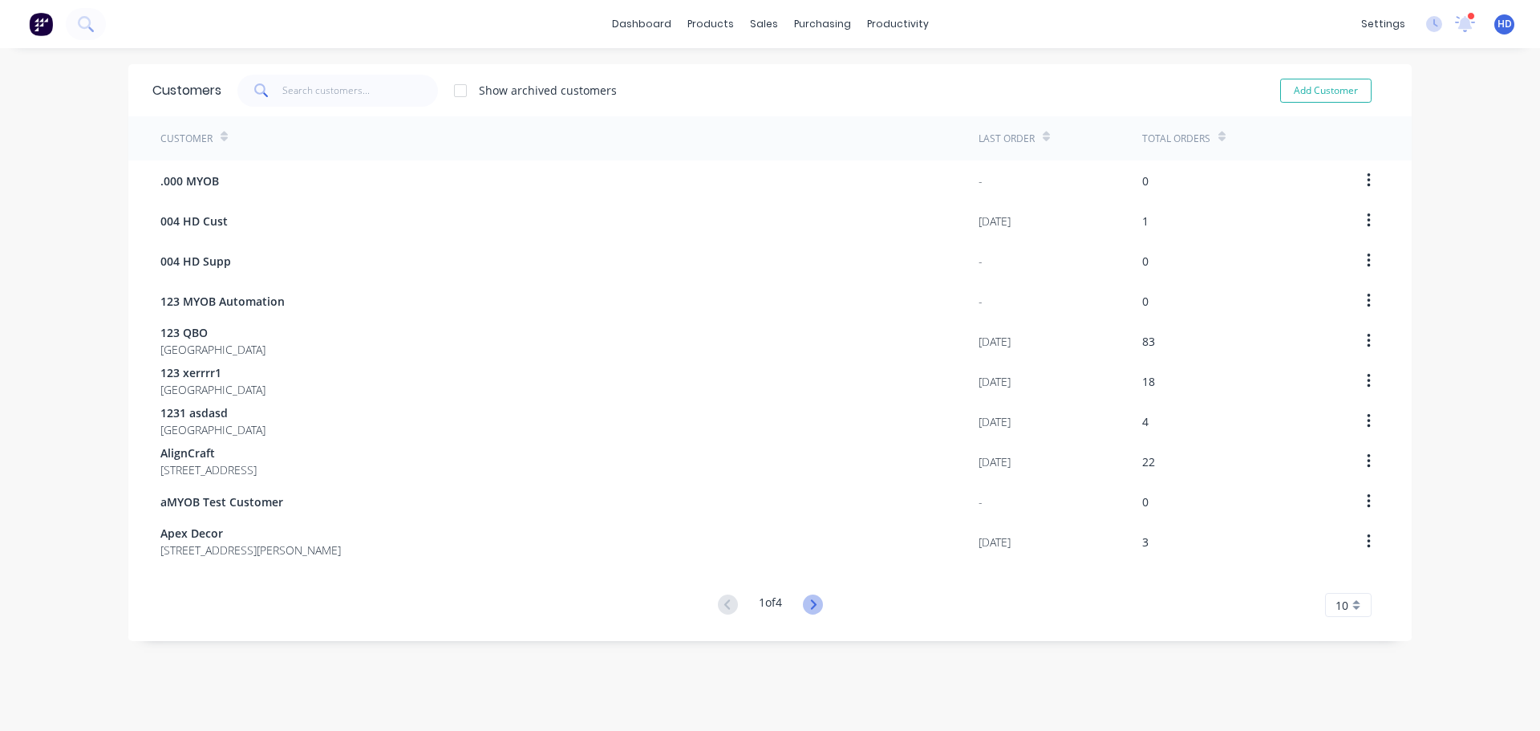
click at [816, 607] on icon at bounding box center [813, 604] width 20 height 20
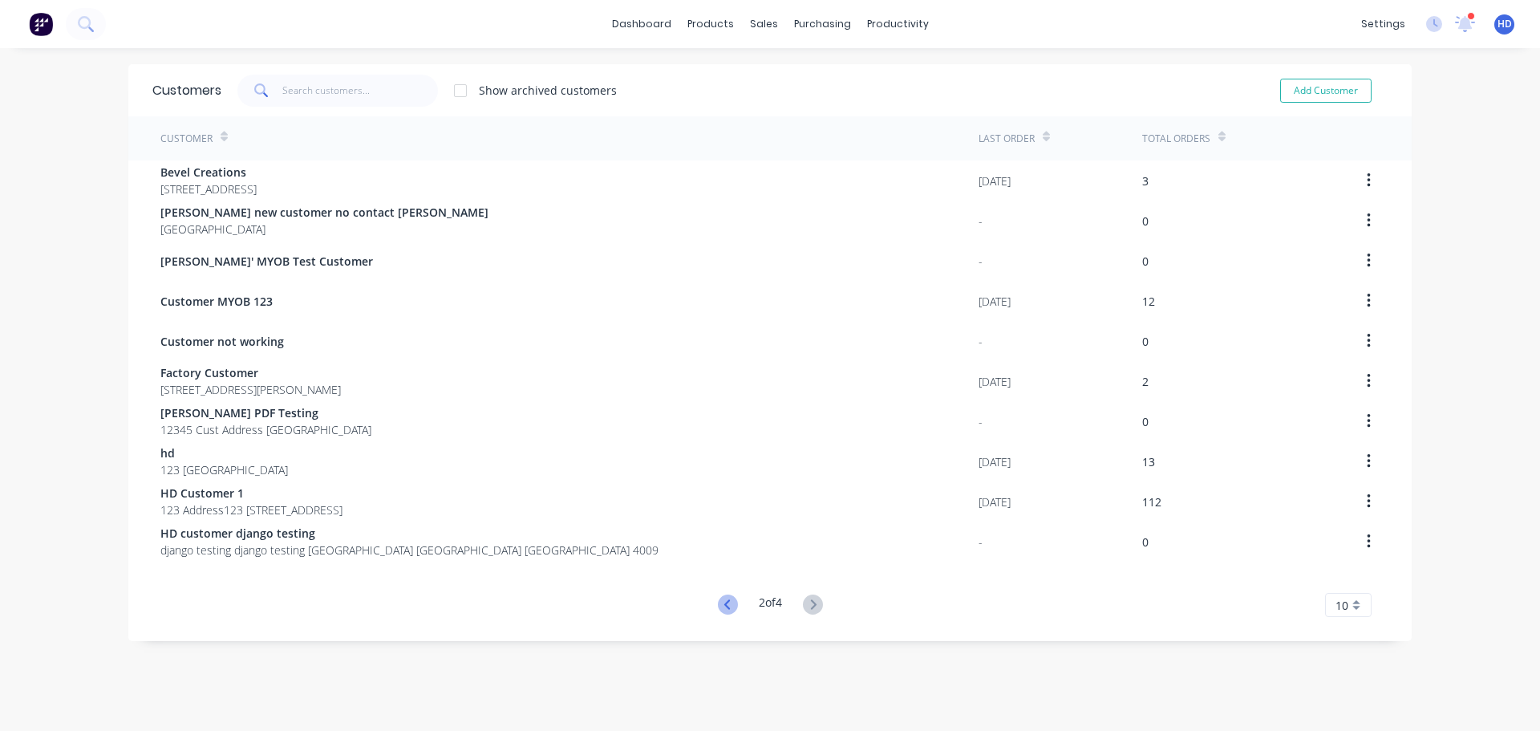
click at [724, 609] on icon at bounding box center [728, 604] width 20 height 20
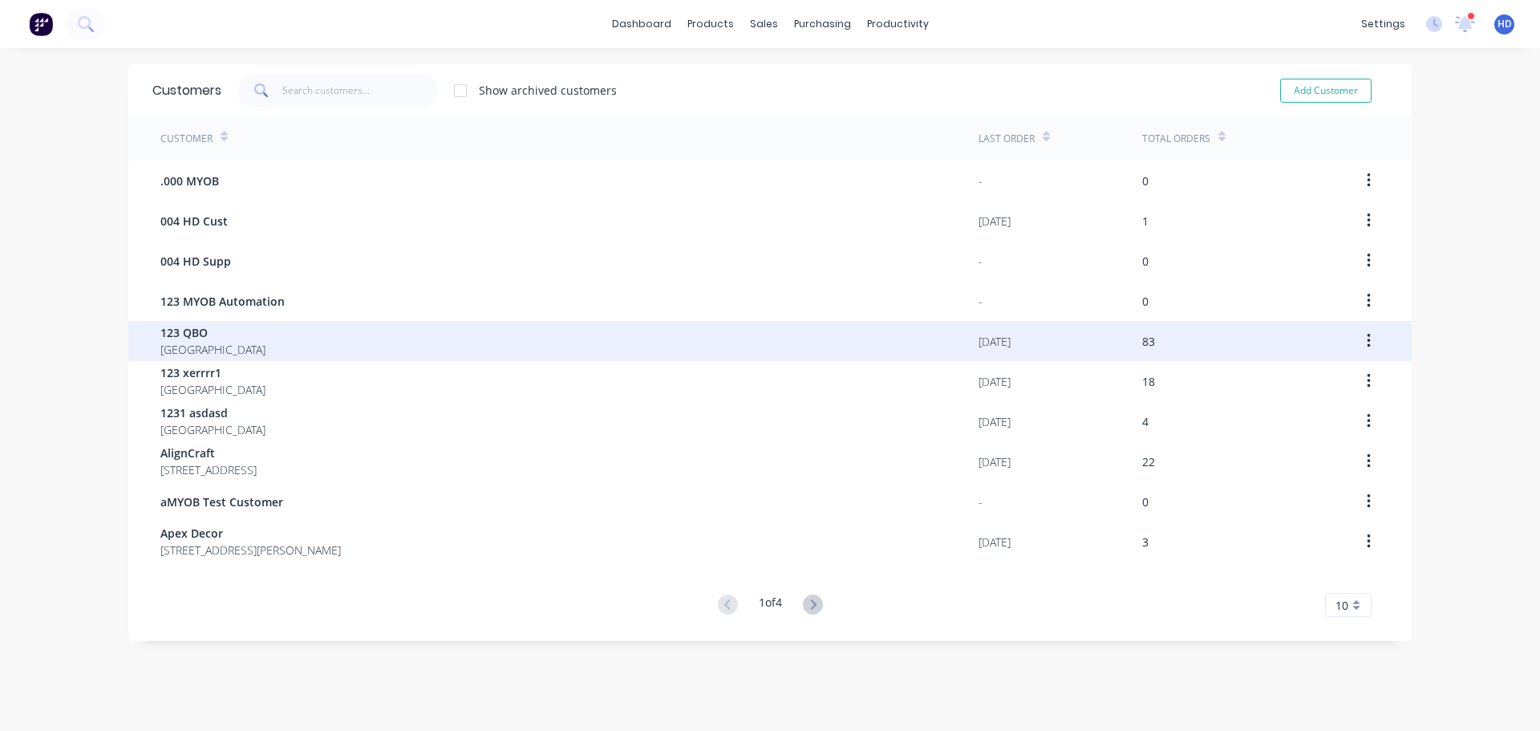
click at [266, 343] on div "123 QBO Australia" at bounding box center [569, 341] width 818 height 40
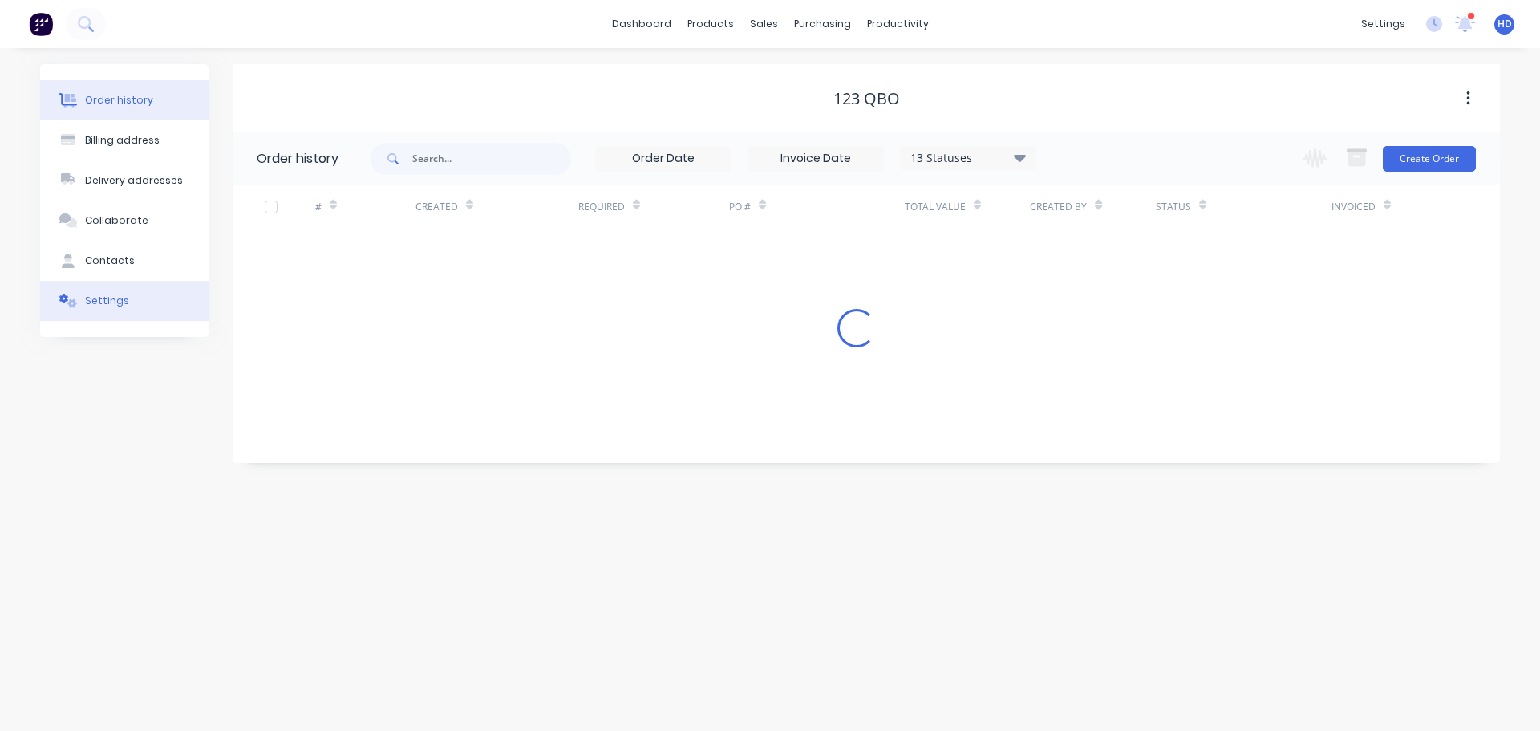
click at [118, 287] on button "Settings" at bounding box center [124, 301] width 168 height 40
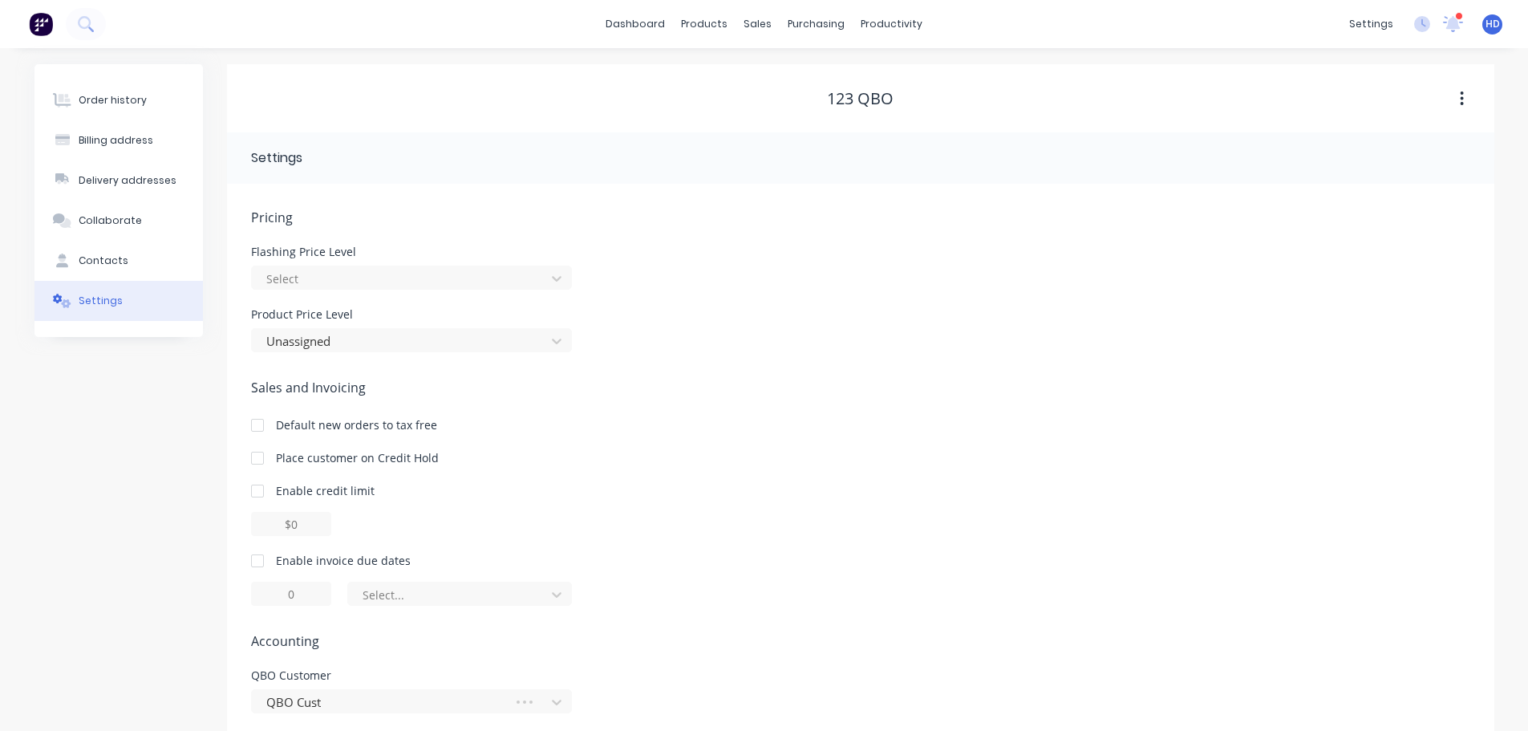
scroll to position [64, 0]
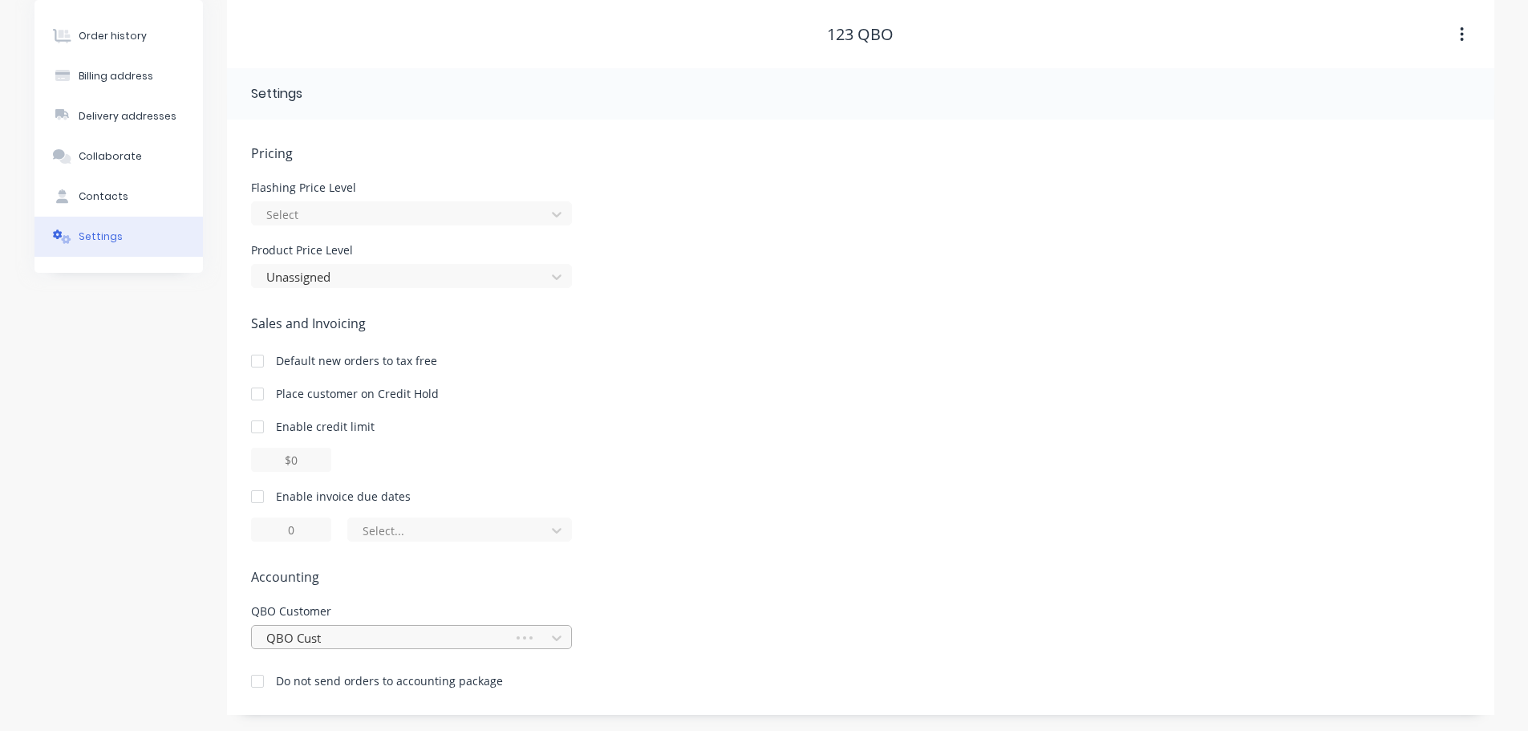
click at [377, 636] on div at bounding box center [385, 638] width 241 height 20
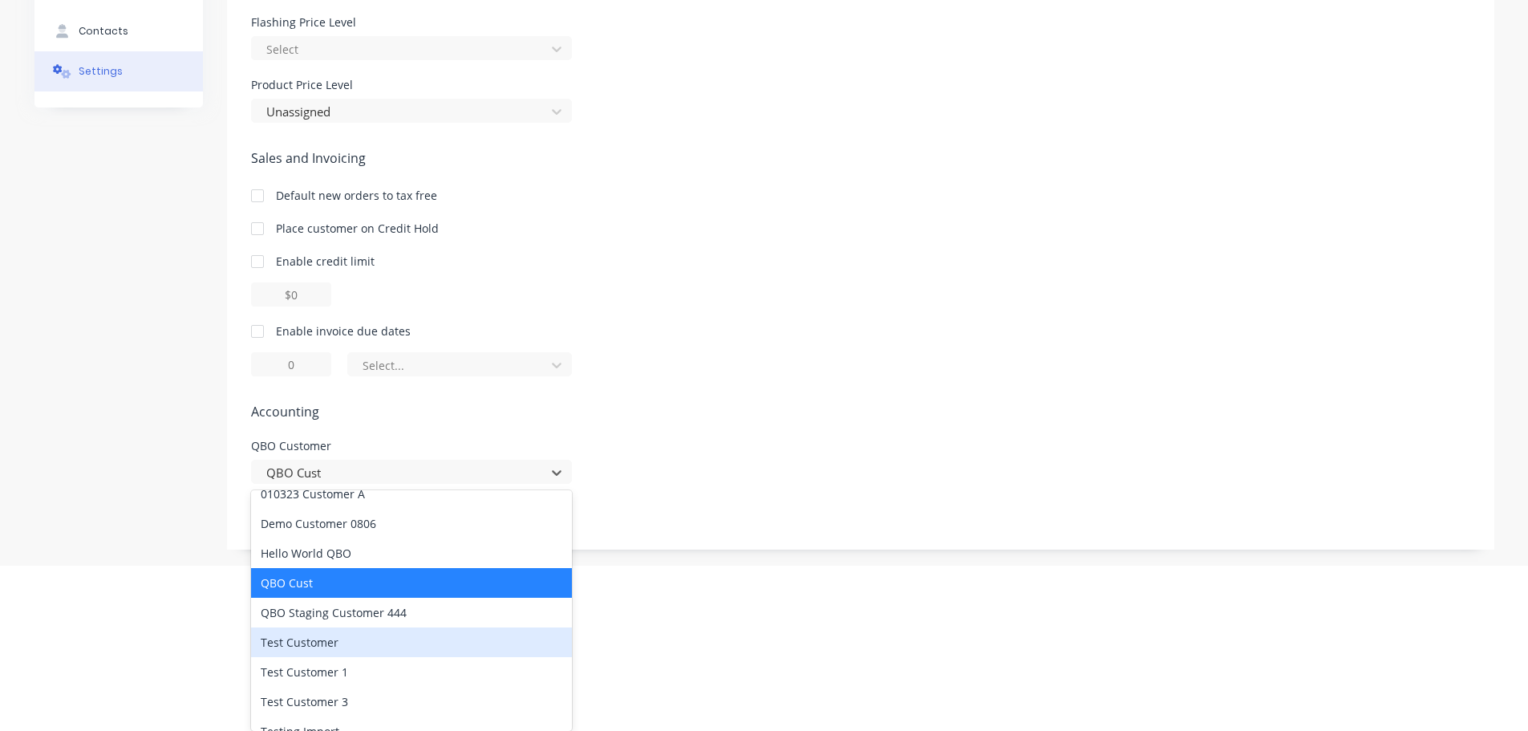
scroll to position [0, 0]
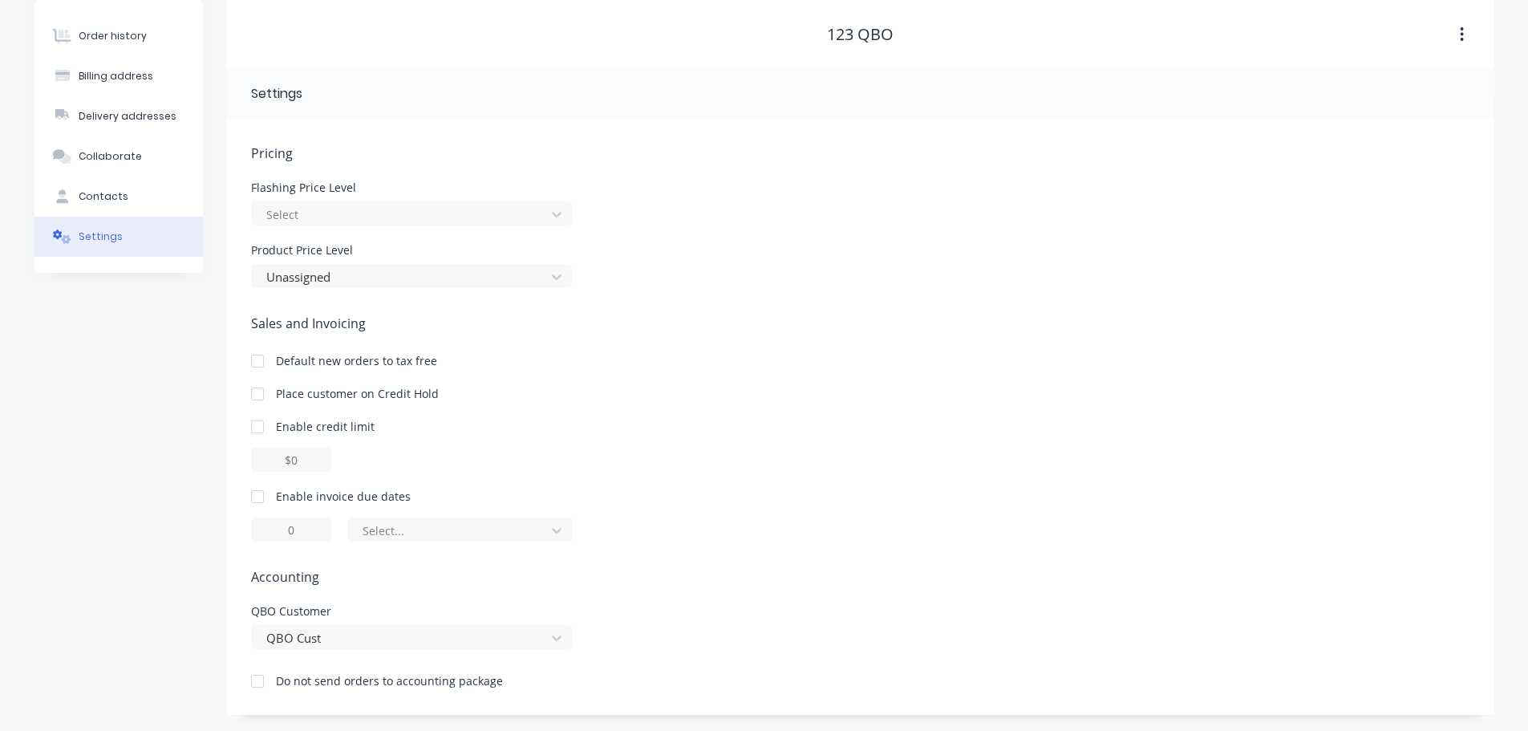
click at [902, 393] on div "Pricing Flashing Price Level Select Product Price Level Unassigned Sales and In…" at bounding box center [860, 429] width 1219 height 571
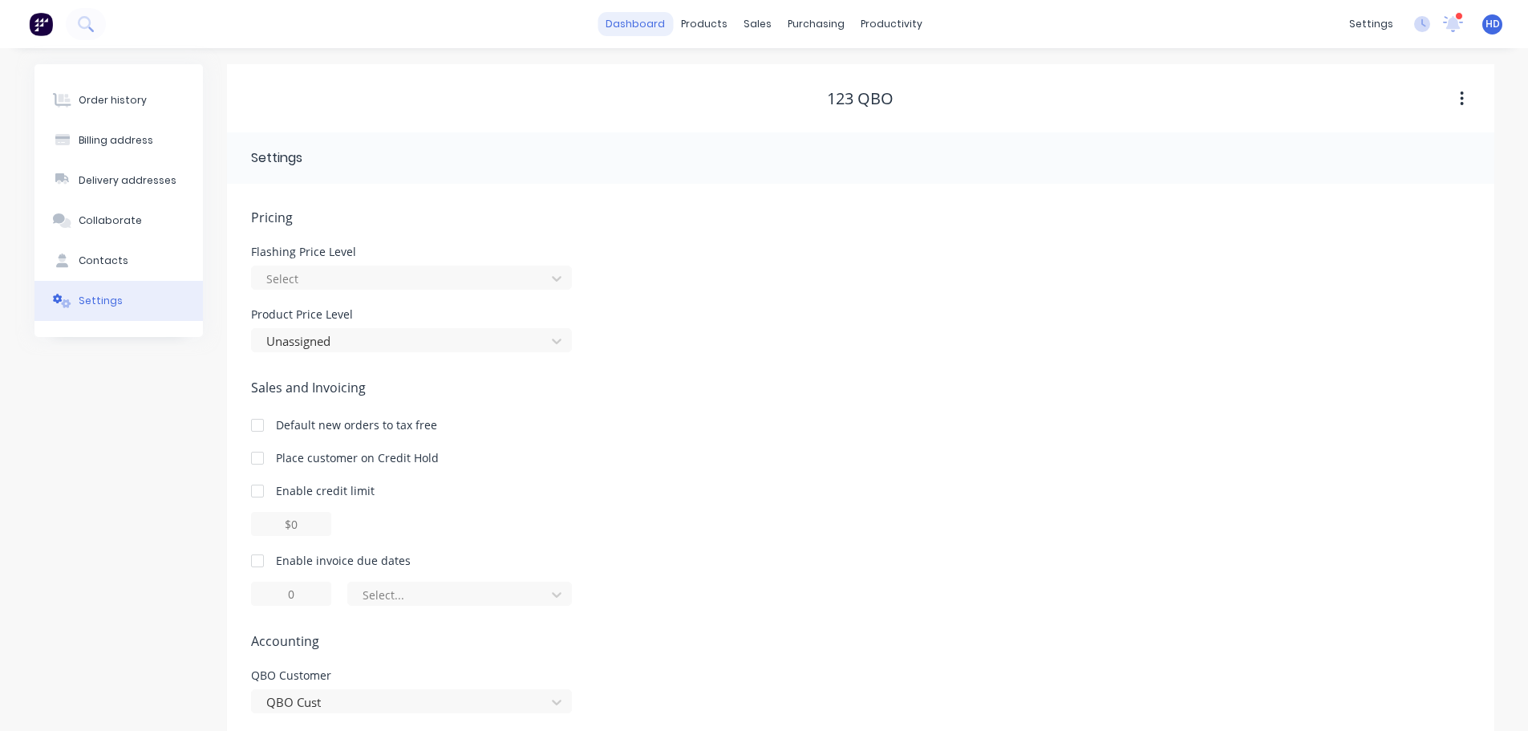
click at [638, 25] on link "dashboard" at bounding box center [635, 24] width 75 height 24
